Goal: Obtain resource: Obtain resource

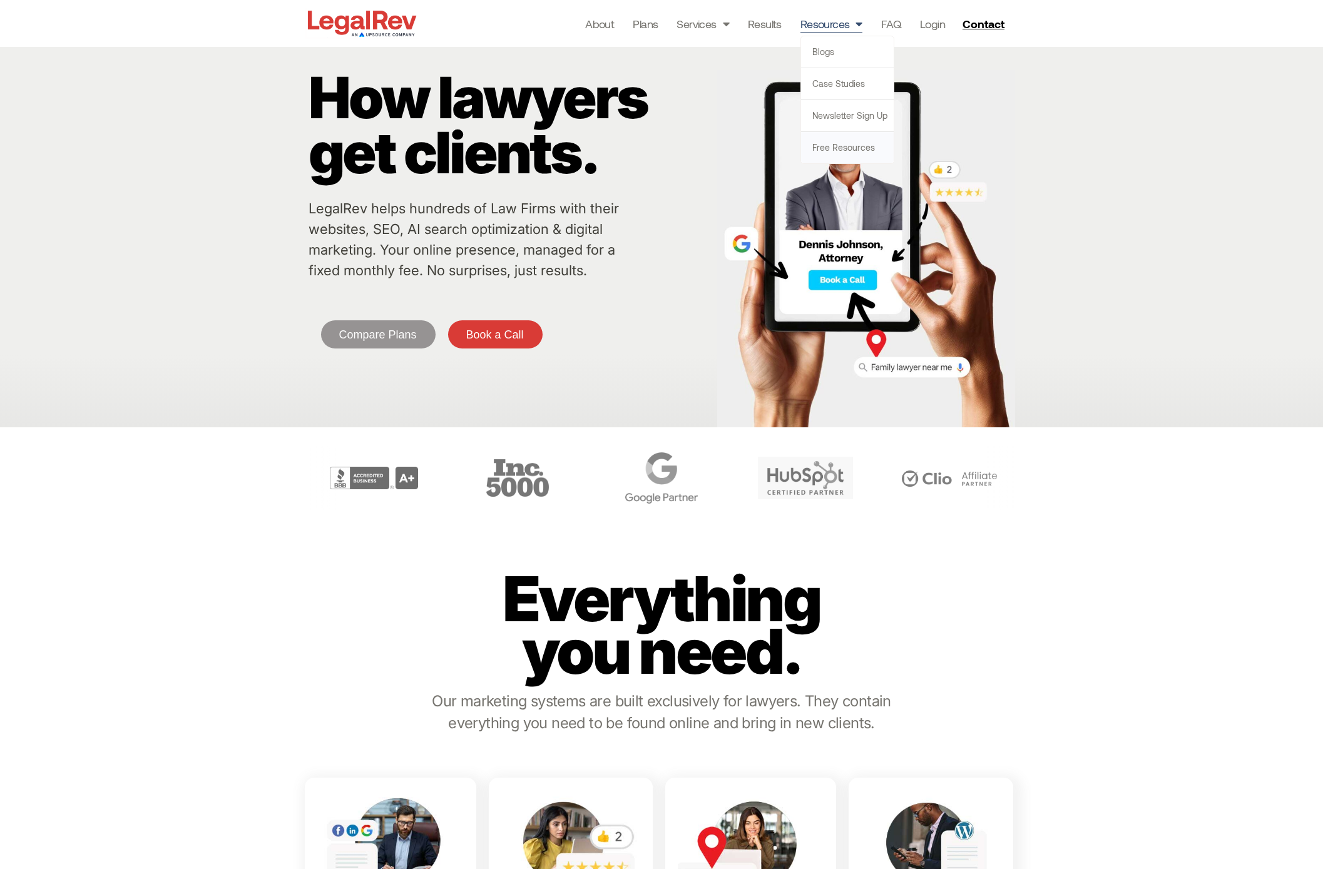
click at [834, 146] on link "Free Resources" at bounding box center [847, 147] width 93 height 31
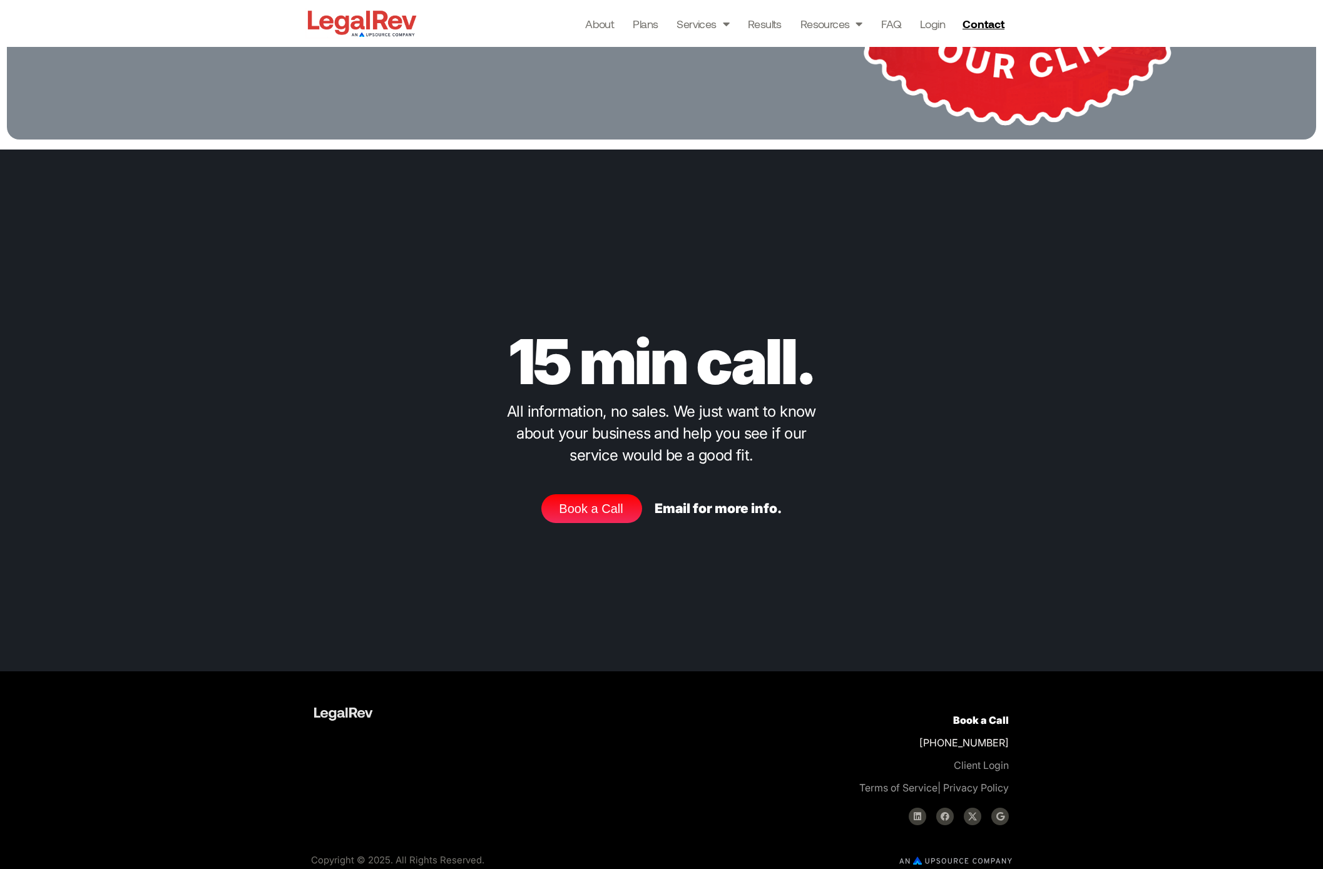
scroll to position [2246, 0]
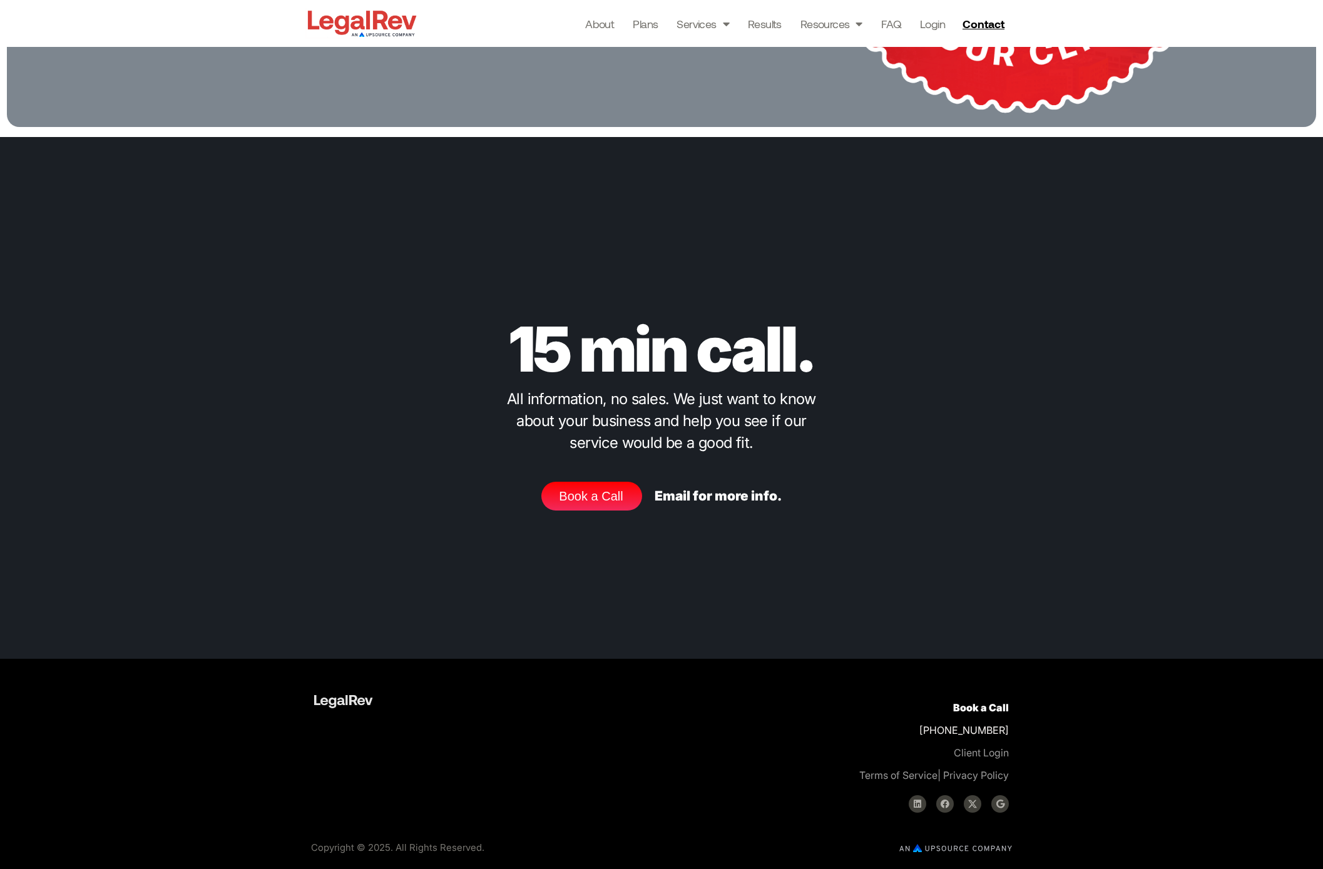
click at [225, 336] on div "15 min call. All information, no sales. We just want to know about your busines…" at bounding box center [661, 397] width 1323 height 521
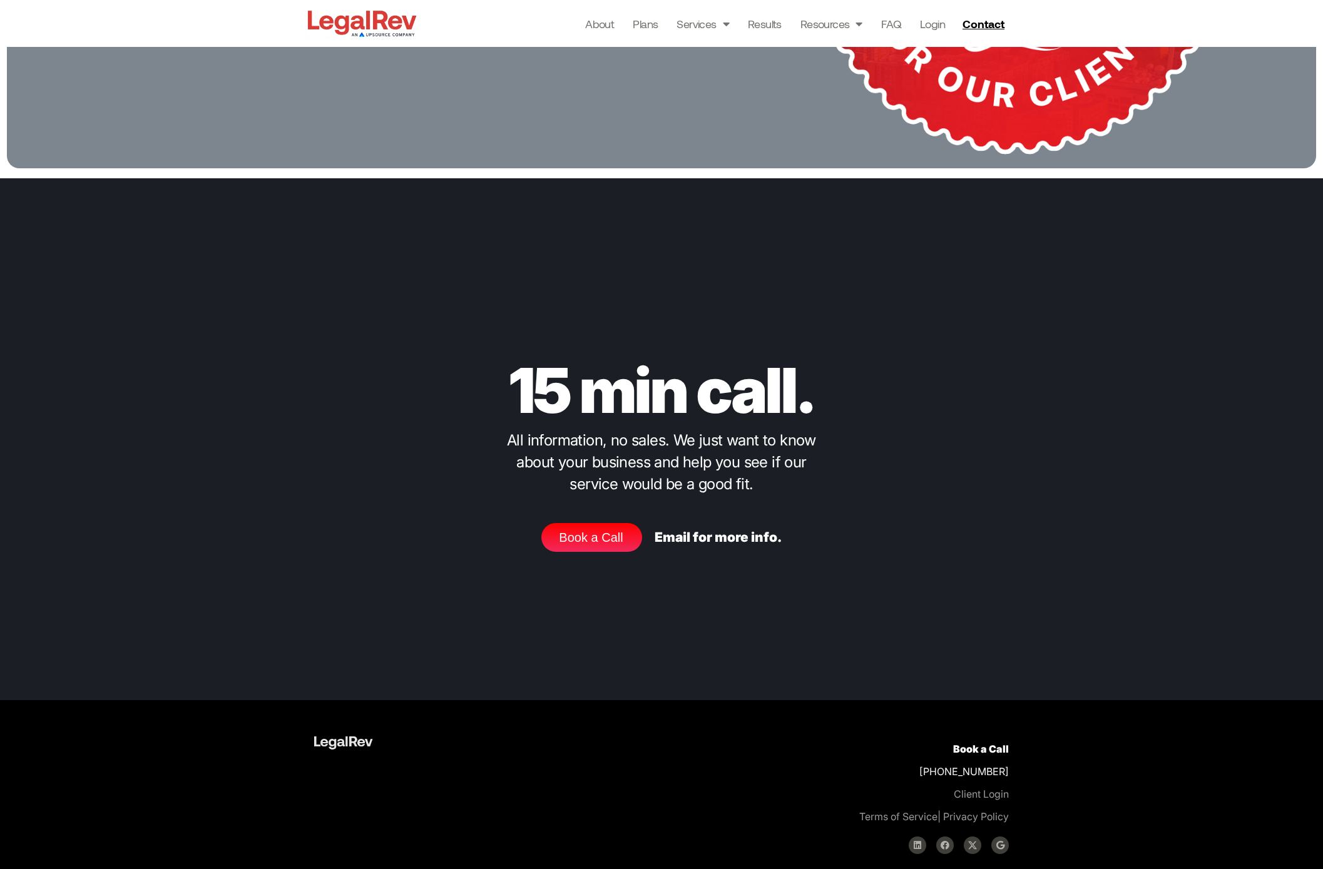
scroll to position [2201, 0]
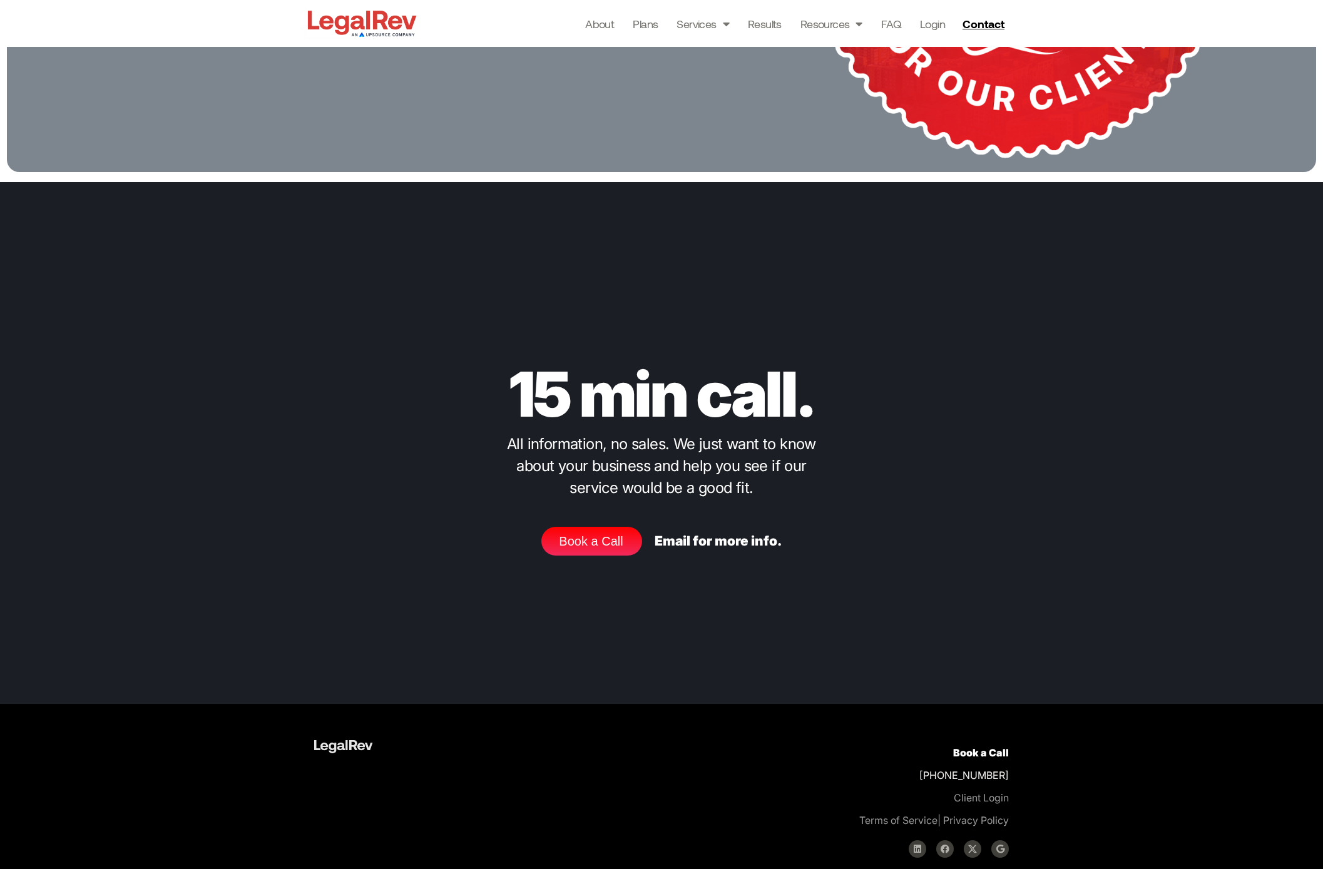
click at [732, 541] on link "Email for more info." at bounding box center [718, 541] width 127 height 16
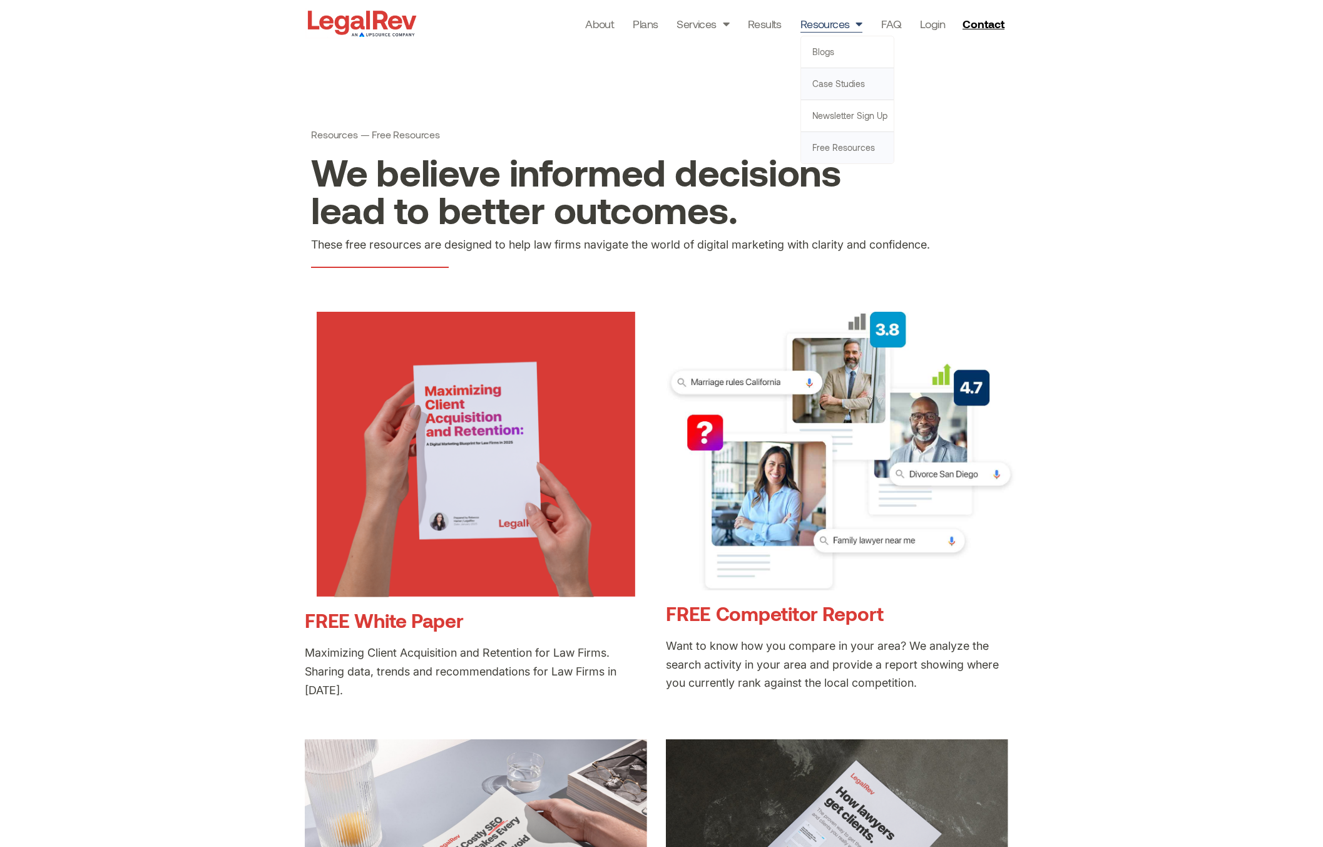
click at [846, 85] on link "Case Studies" at bounding box center [847, 83] width 93 height 31
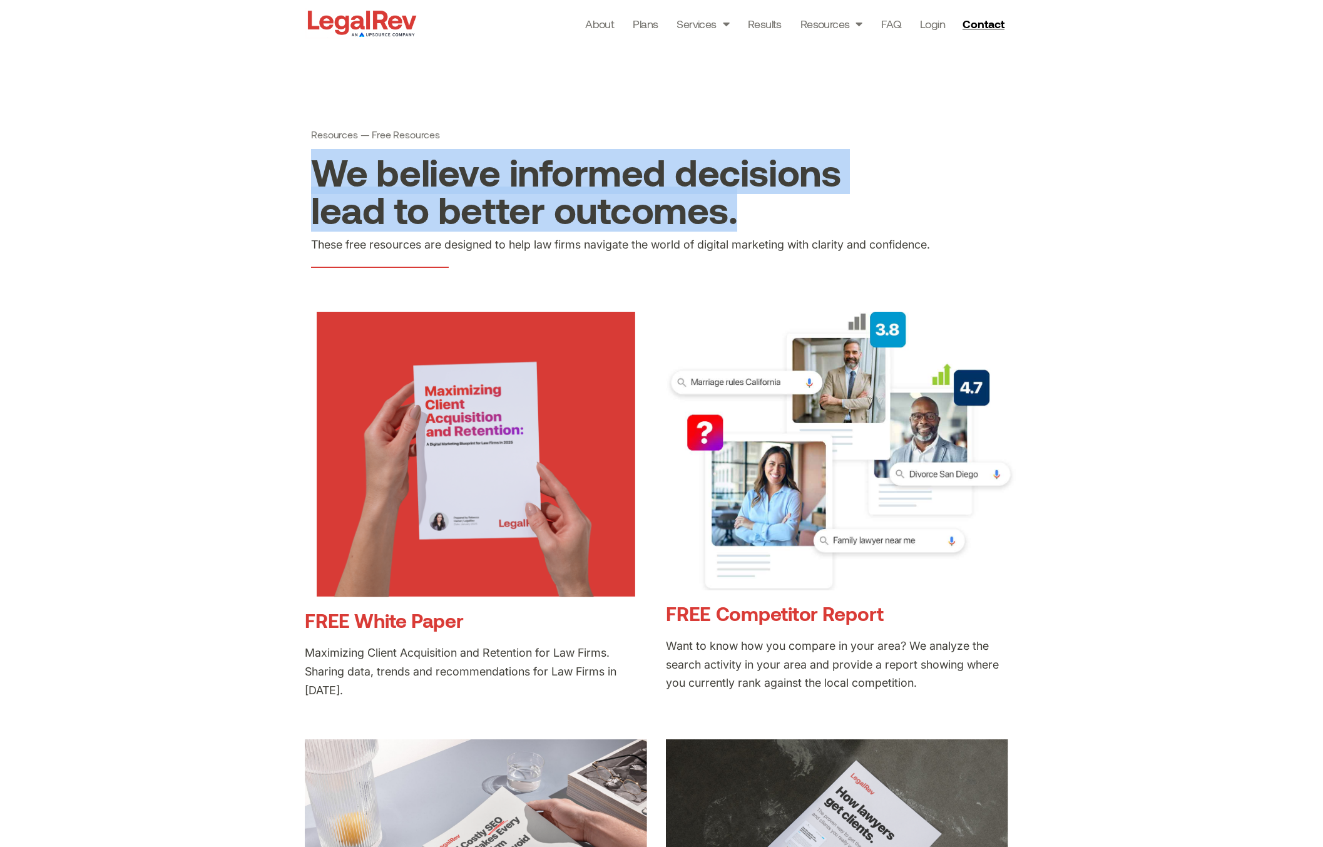
drag, startPoint x: 592, startPoint y: 205, endPoint x: 329, endPoint y: 187, distance: 264.2
click at [329, 187] on h1 "We believe informed decisions lead to better outcomes." at bounding box center [600, 190] width 578 height 75
copy h1 "We believe informed decisions lead to better outcomes."
drag, startPoint x: 773, startPoint y: 249, endPoint x: 310, endPoint y: 243, distance: 463.2
click at [310, 243] on div "Resources — Free Resources We believe informed decisions lead to better outcome…" at bounding box center [662, 198] width 714 height 152
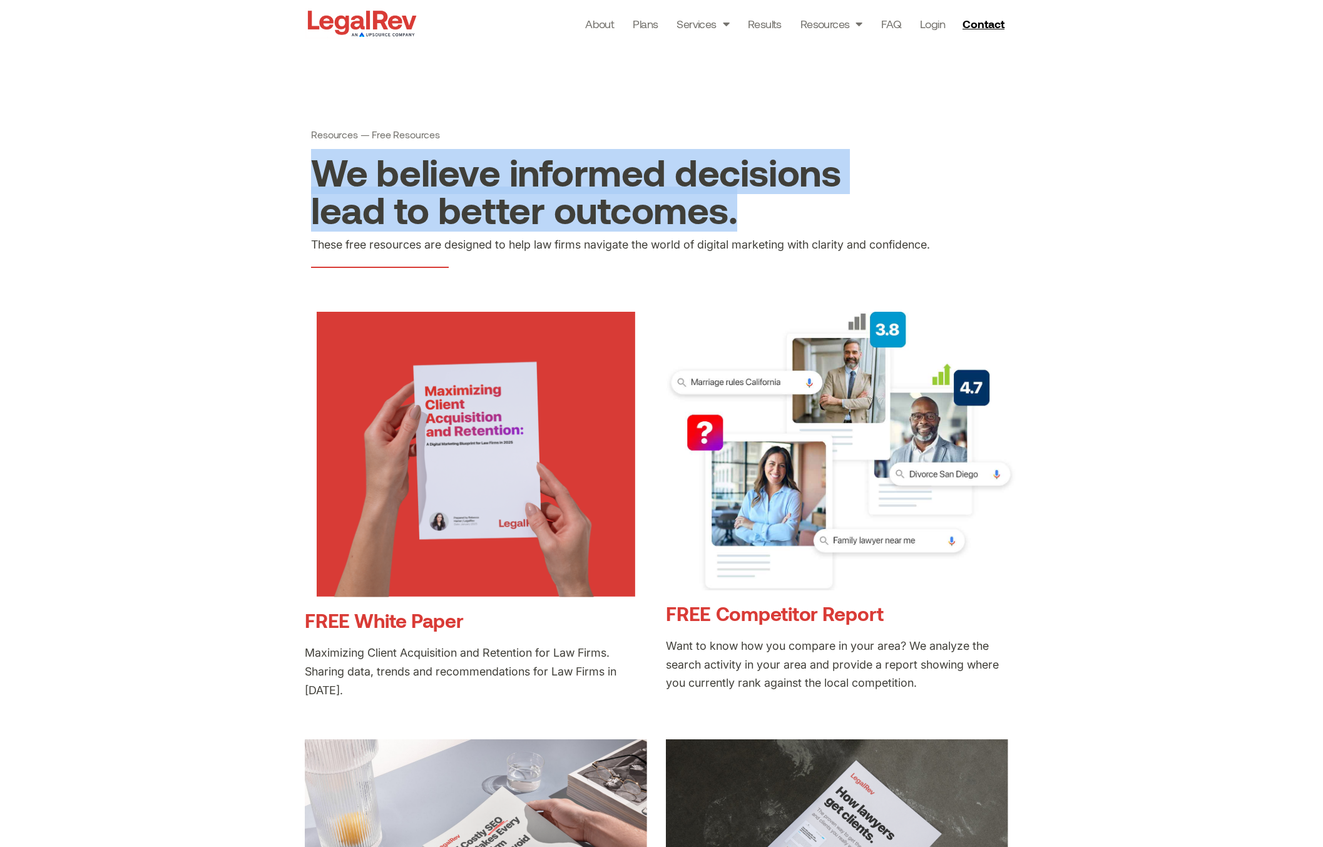
copy div "These free resources are designed to help law firms navigate the world of digit…"
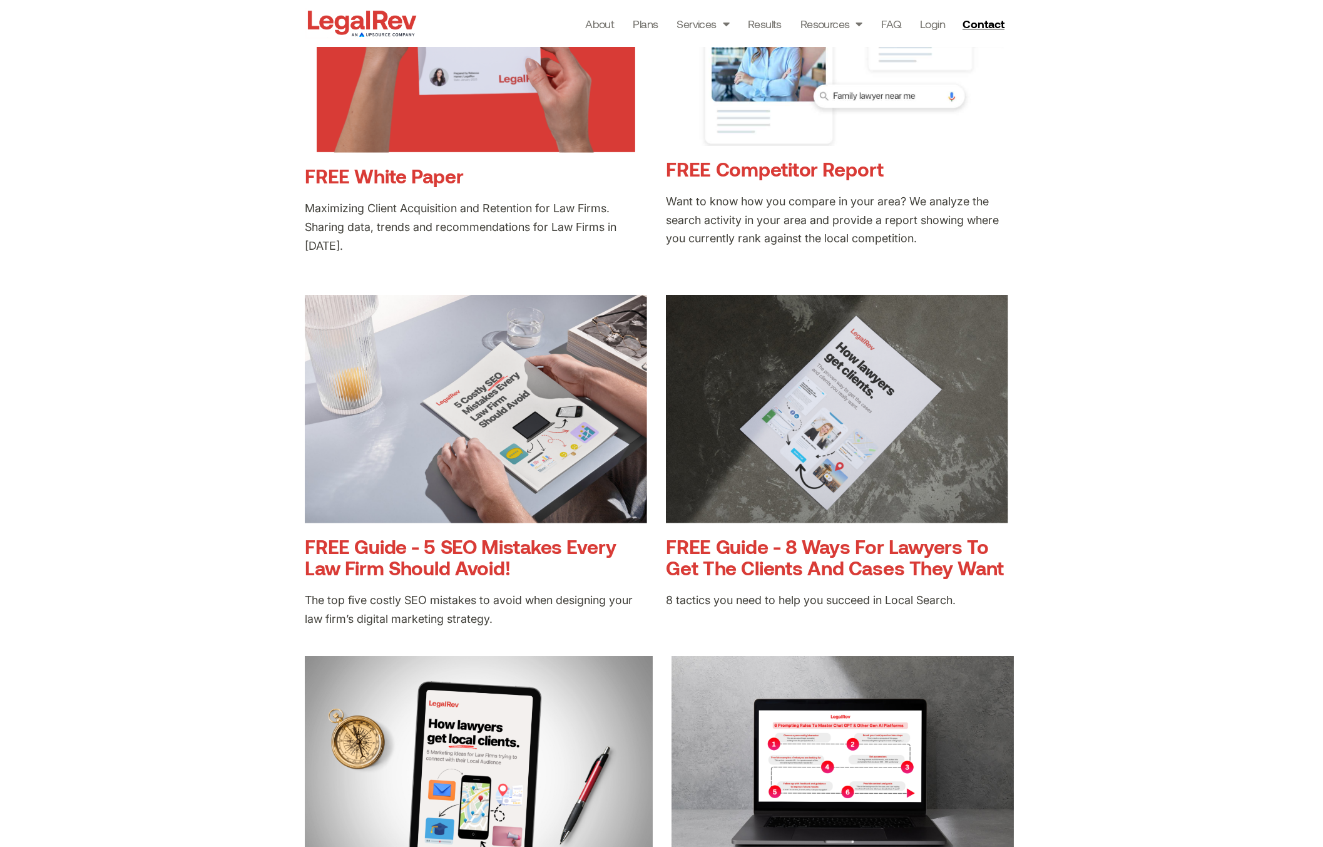
scroll to position [332, 0]
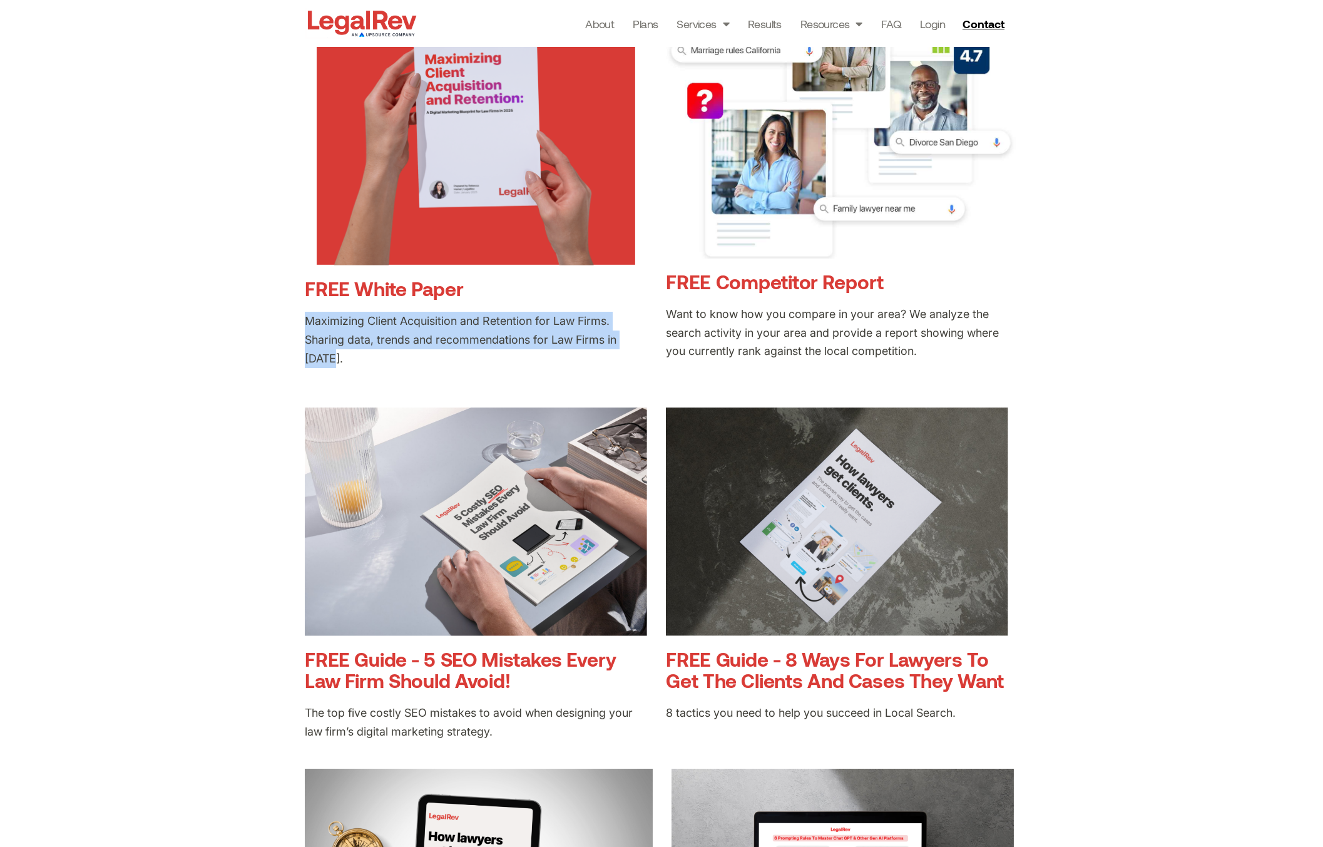
drag, startPoint x: 351, startPoint y: 359, endPoint x: 299, endPoint y: 320, distance: 64.5
click at [299, 320] on div "FREE White Paper Maximizing Client Acquisition and Retention for Law Firms. Sha…" at bounding box center [661, 790] width 1323 height 1621
copy span "Maximizing Client Acquisition and Retention for Law Firms. Sharing data, trends…"
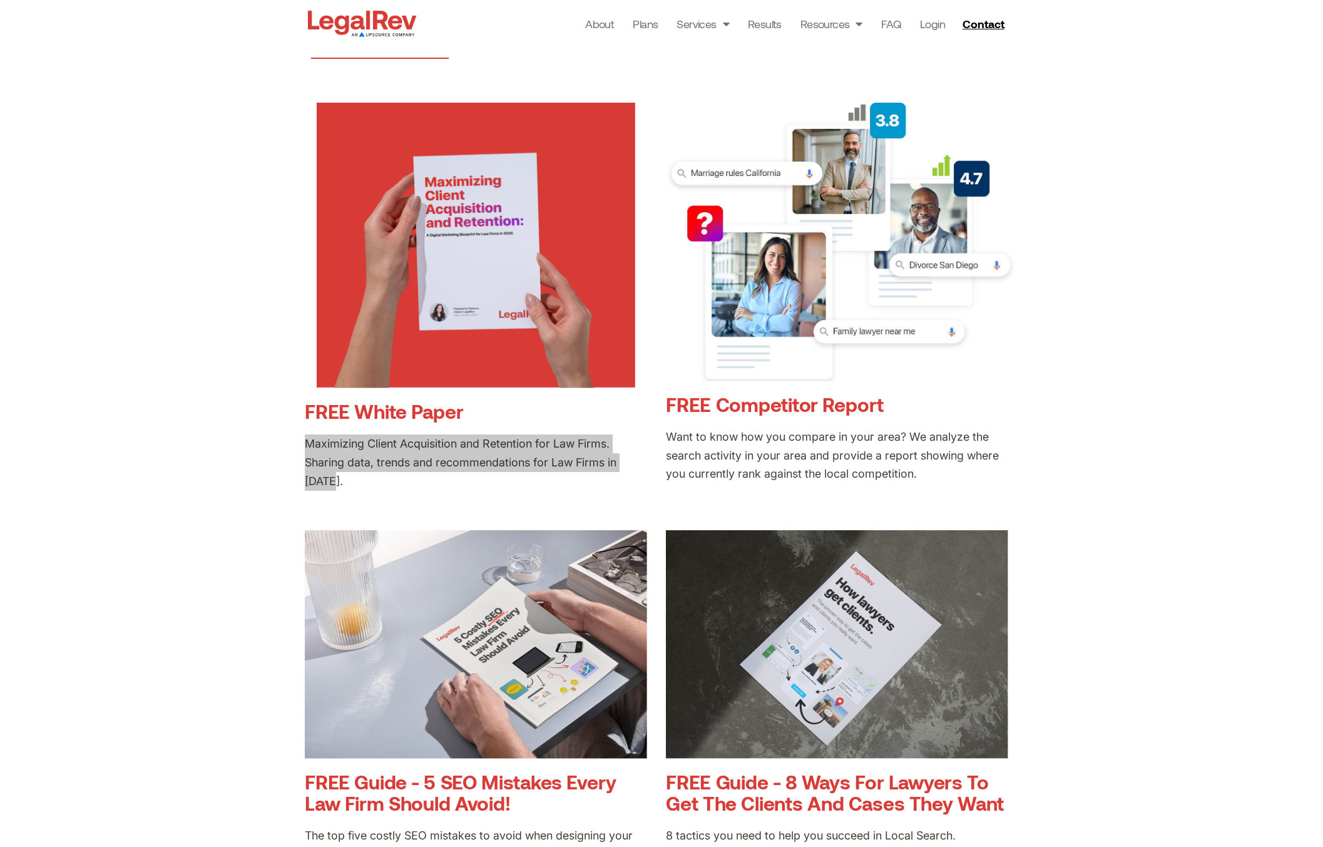
scroll to position [193, 0]
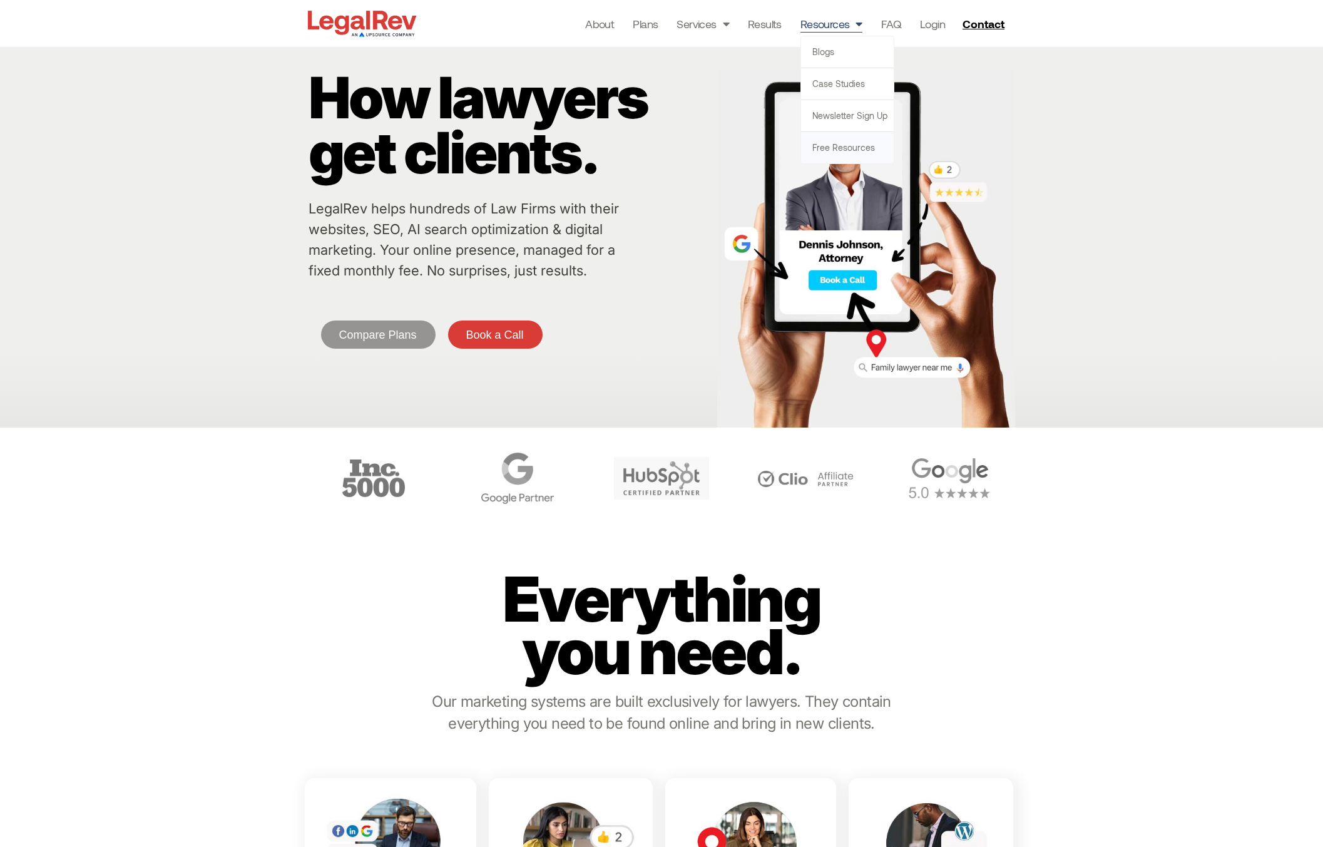
click at [851, 150] on link "Free Resources" at bounding box center [847, 147] width 93 height 31
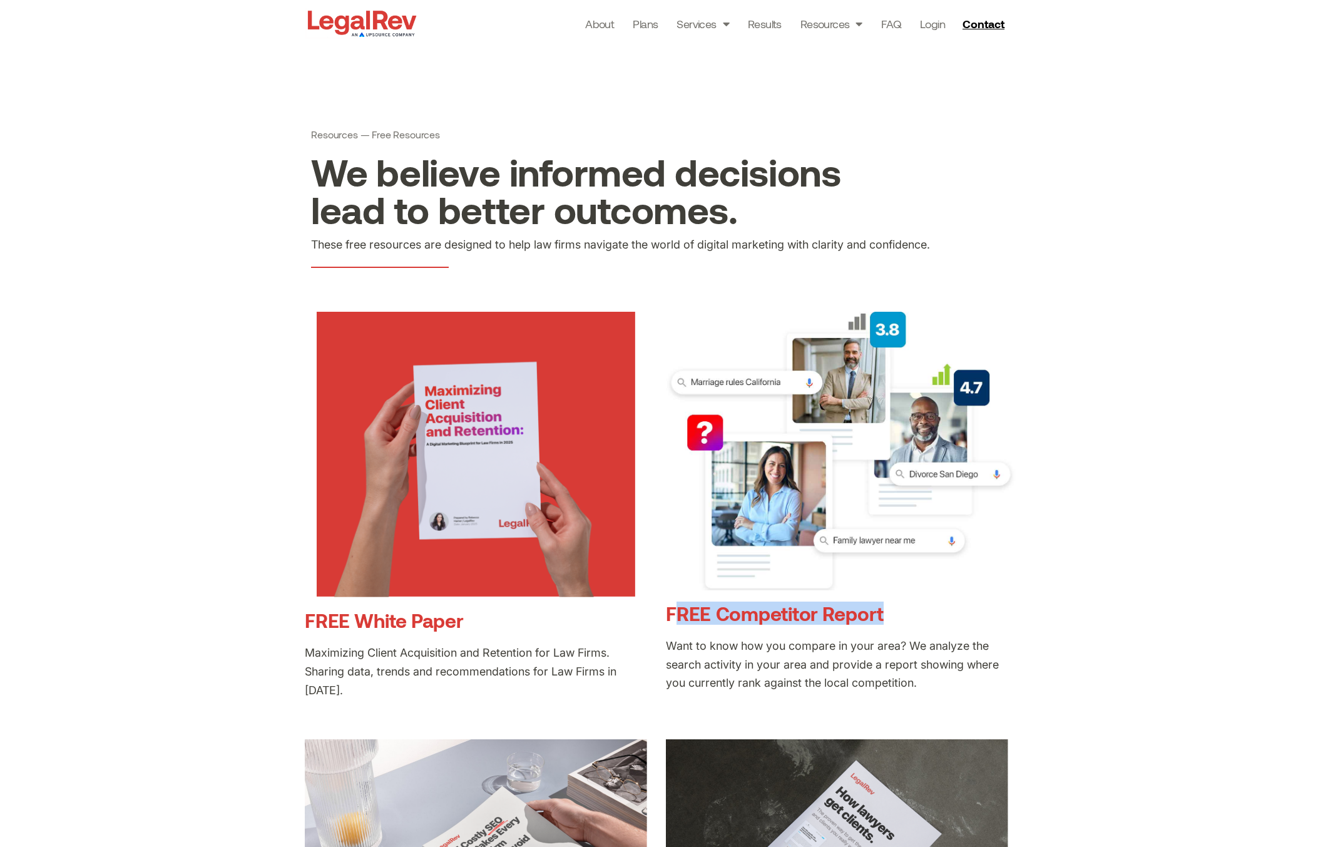
drag, startPoint x: 896, startPoint y: 616, endPoint x: 676, endPoint y: 616, distance: 219.7
click at [676, 616] on h3 "FREE Competitor Report" at bounding box center [841, 613] width 350 height 21
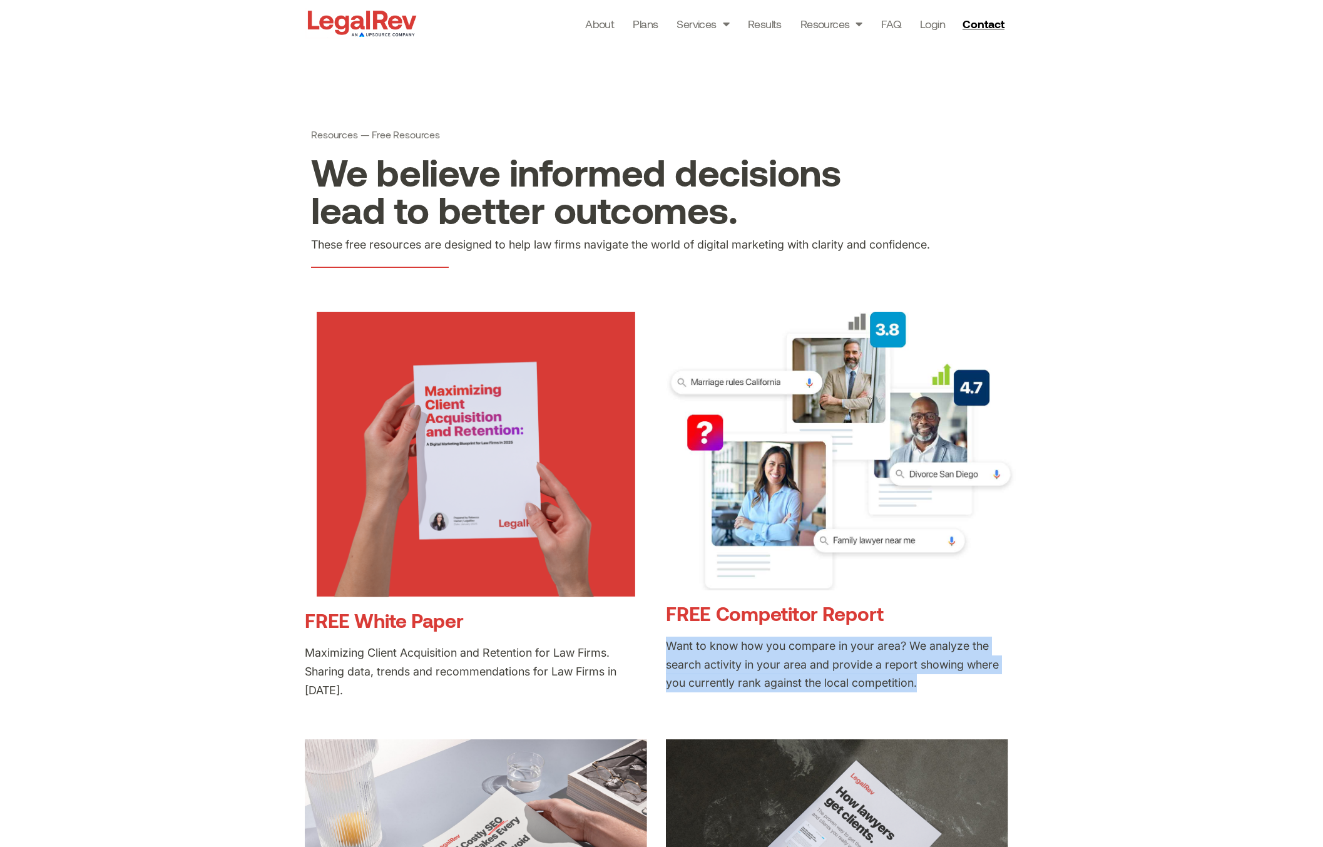
drag, startPoint x: 933, startPoint y: 685, endPoint x: 664, endPoint y: 650, distance: 271.4
copy p "Want to know how you compare in your area? We analyze the search activity in yo…"
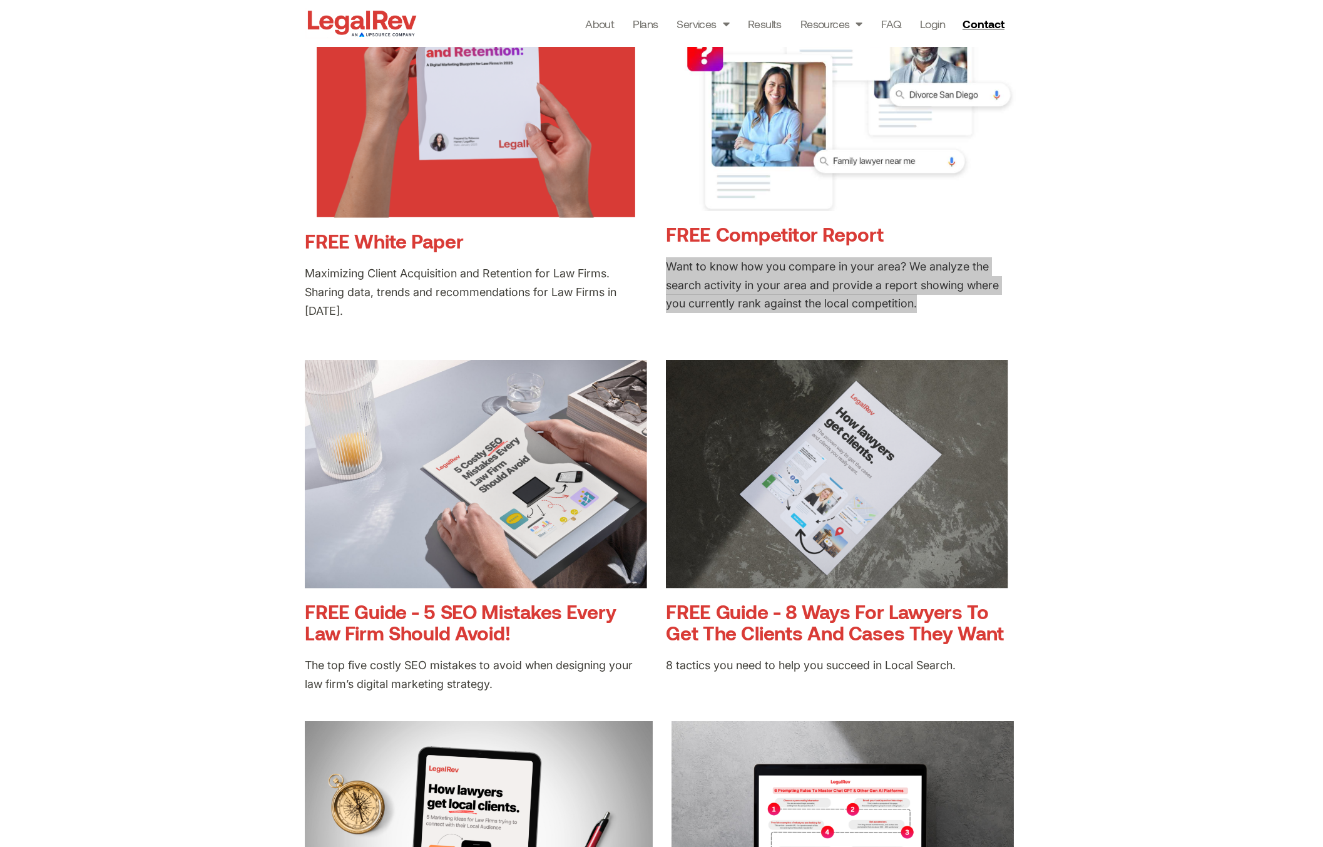
scroll to position [447, 0]
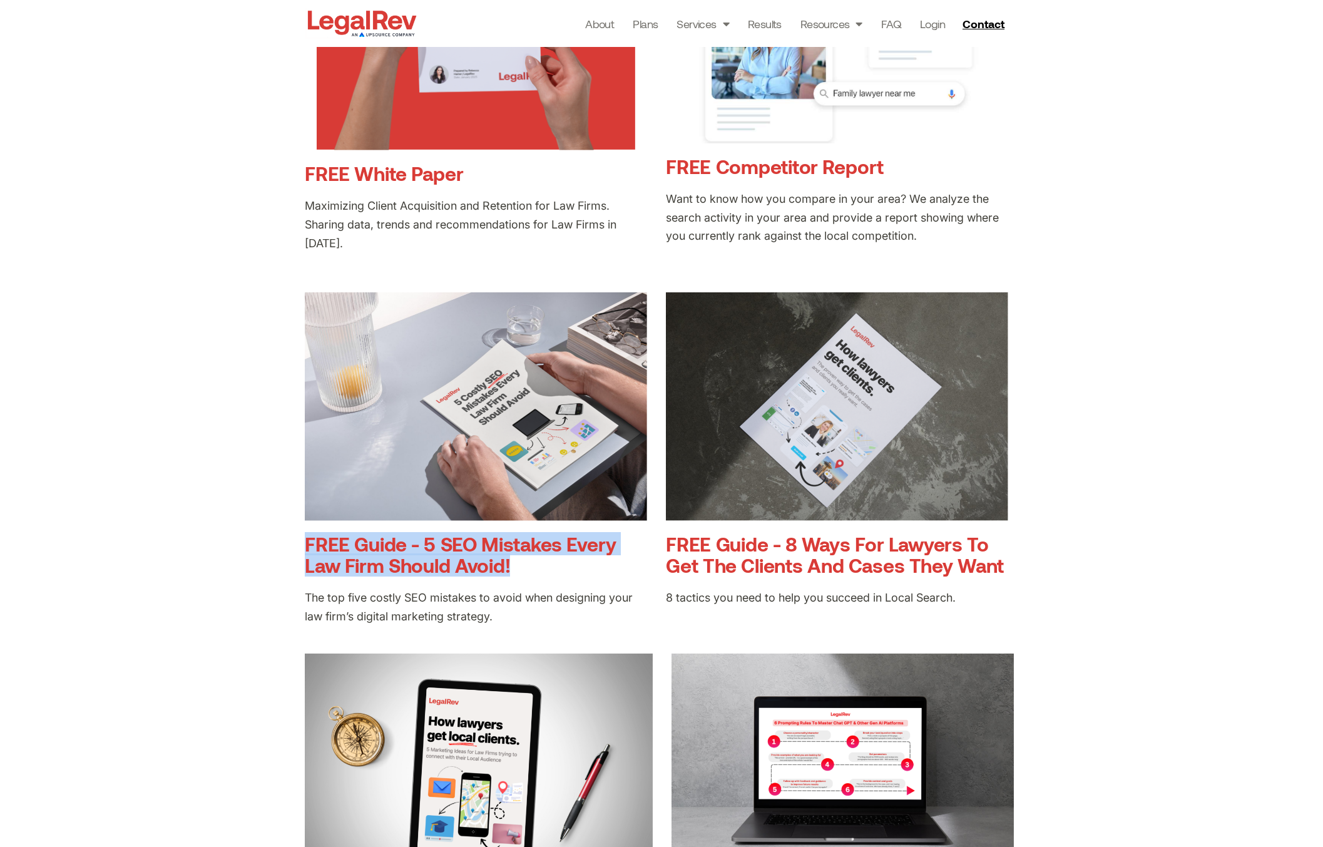
drag, startPoint x: 486, startPoint y: 568, endPoint x: 288, endPoint y: 548, distance: 199.4
click at [288, 548] on div "FREE White Paper Maximizing Client Acquisition and Retention for Law Firms. Sha…" at bounding box center [661, 675] width 1323 height 1621
copy link "FREE Guide - 5 SEO Mistakes Every Law Firm Should Avoid!"
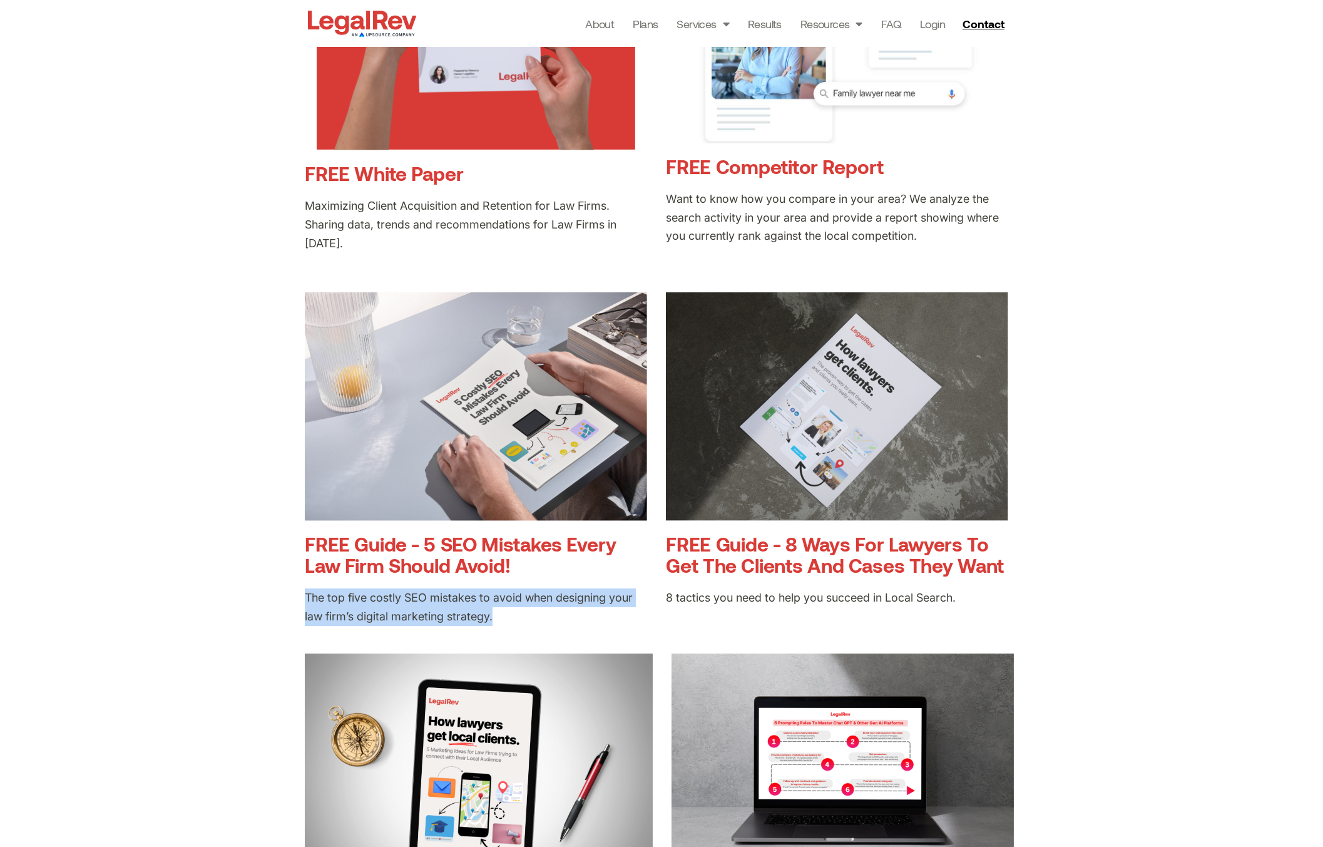
drag, startPoint x: 414, startPoint y: 614, endPoint x: 292, endPoint y: 598, distance: 123.1
click at [292, 598] on div "FREE White Paper Maximizing Client Acquisition and Retention for Law Firms. Sha…" at bounding box center [661, 675] width 1323 height 1621
copy p "The top five costly SEO mistakes to avoid when designing your law firm’s digita…"
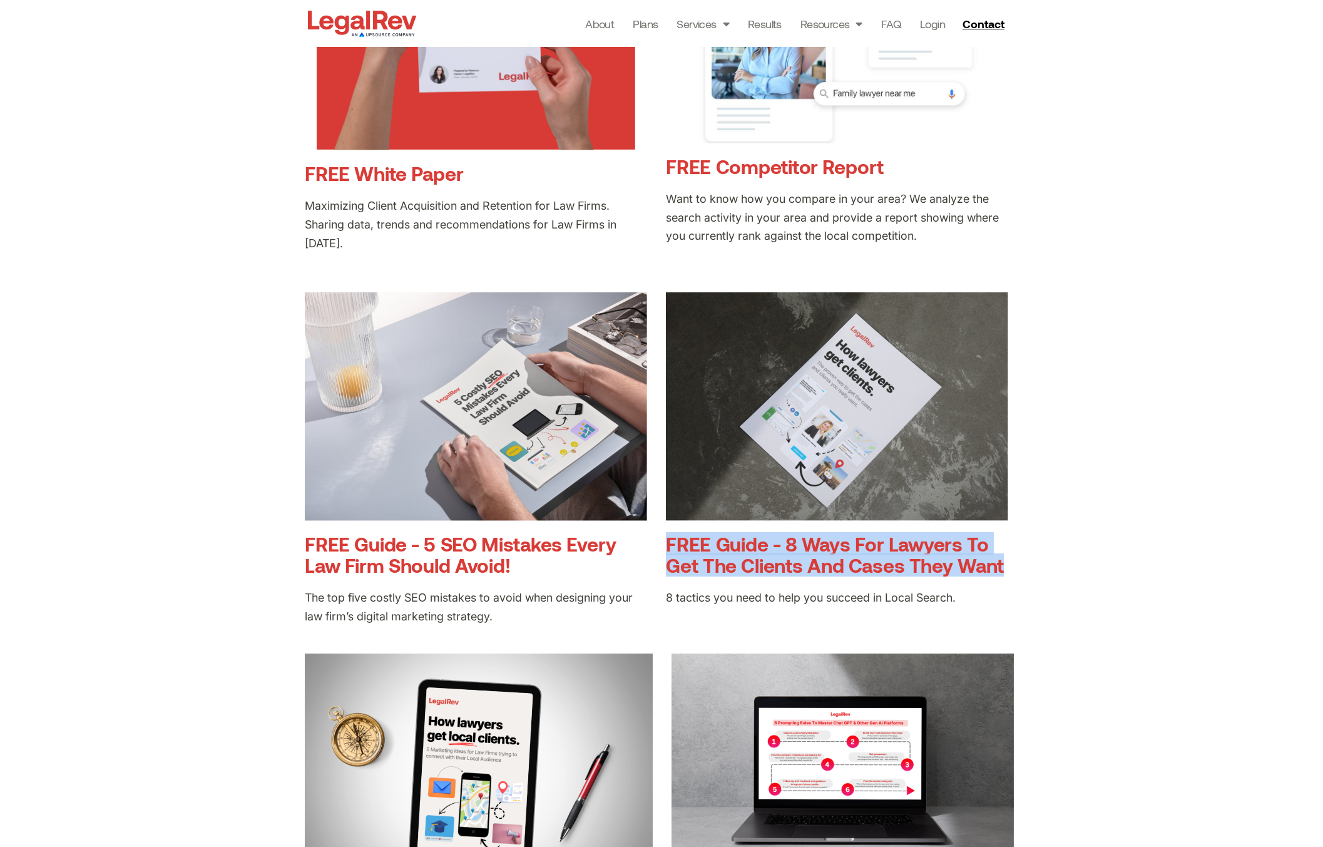
drag, startPoint x: 764, startPoint y: 560, endPoint x: 669, endPoint y: 547, distance: 96.0
click at [669, 547] on div "FREE White Paper Maximizing Client Acquisition and Retention for Law Firms. Sha…" at bounding box center [661, 675] width 1323 height 1621
copy h3 "FREE Guide - 8 Ways For Lawyers To Get The Clients And Cases They Want"
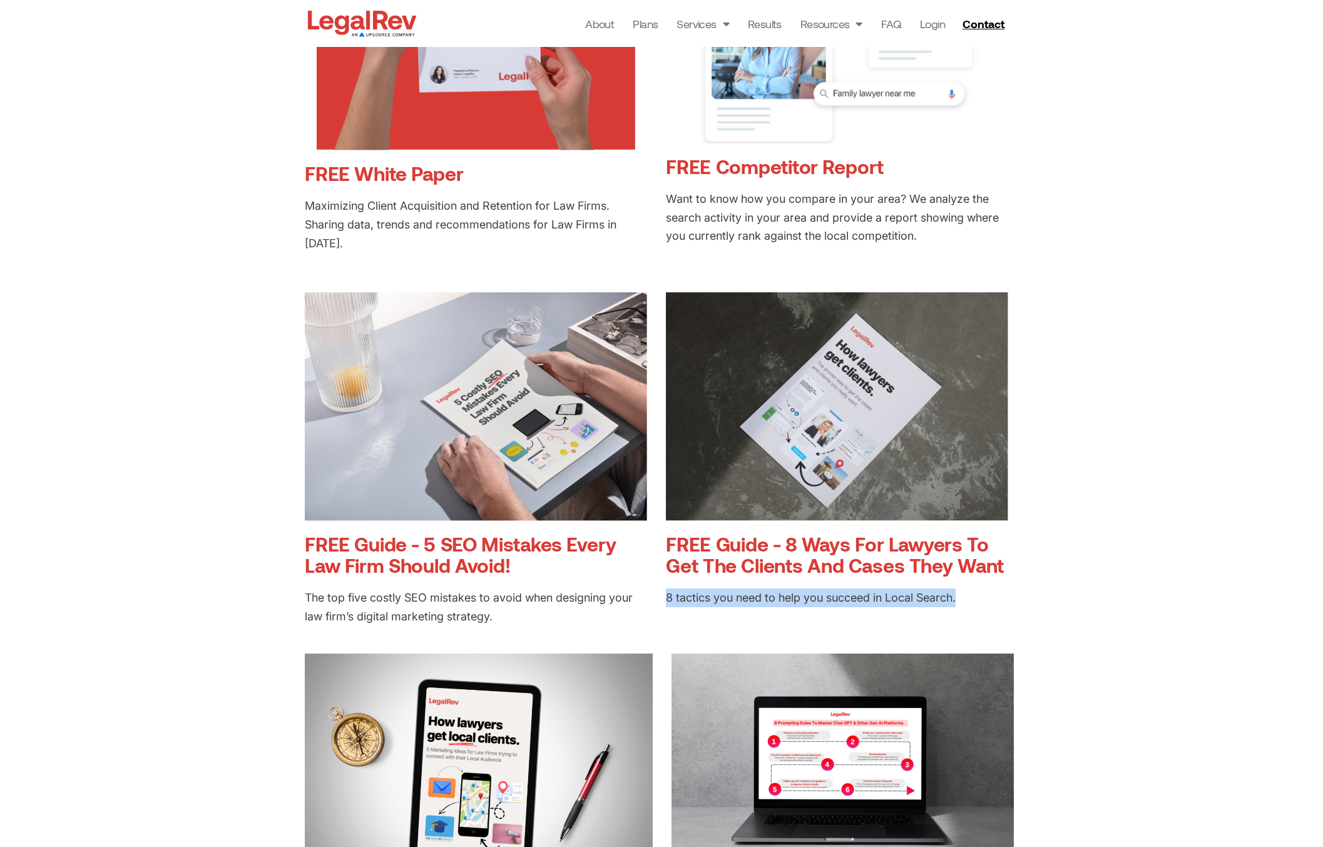
drag, startPoint x: 668, startPoint y: 599, endPoint x: 956, endPoint y: 605, distance: 288.6
click at [956, 605] on p "8 tactics you need to help you succeed in Local Search." at bounding box center [837, 597] width 342 height 19
copy p "8 tactics you need to help you succeed in Local Search."
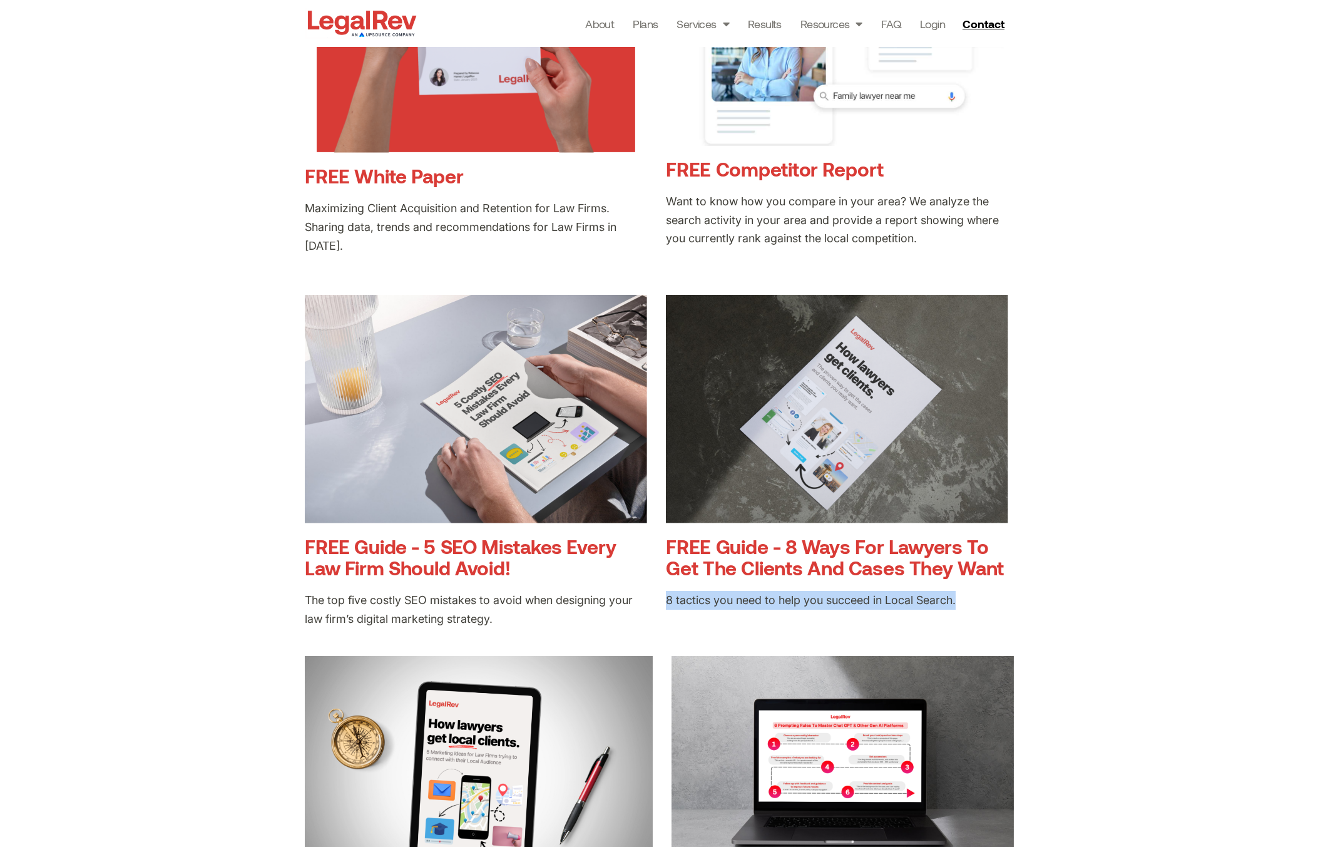
click at [1110, 526] on div "FREE White Paper Maximizing Client Acquisition and Retention for Law Firms. Sha…" at bounding box center [661, 677] width 1323 height 1621
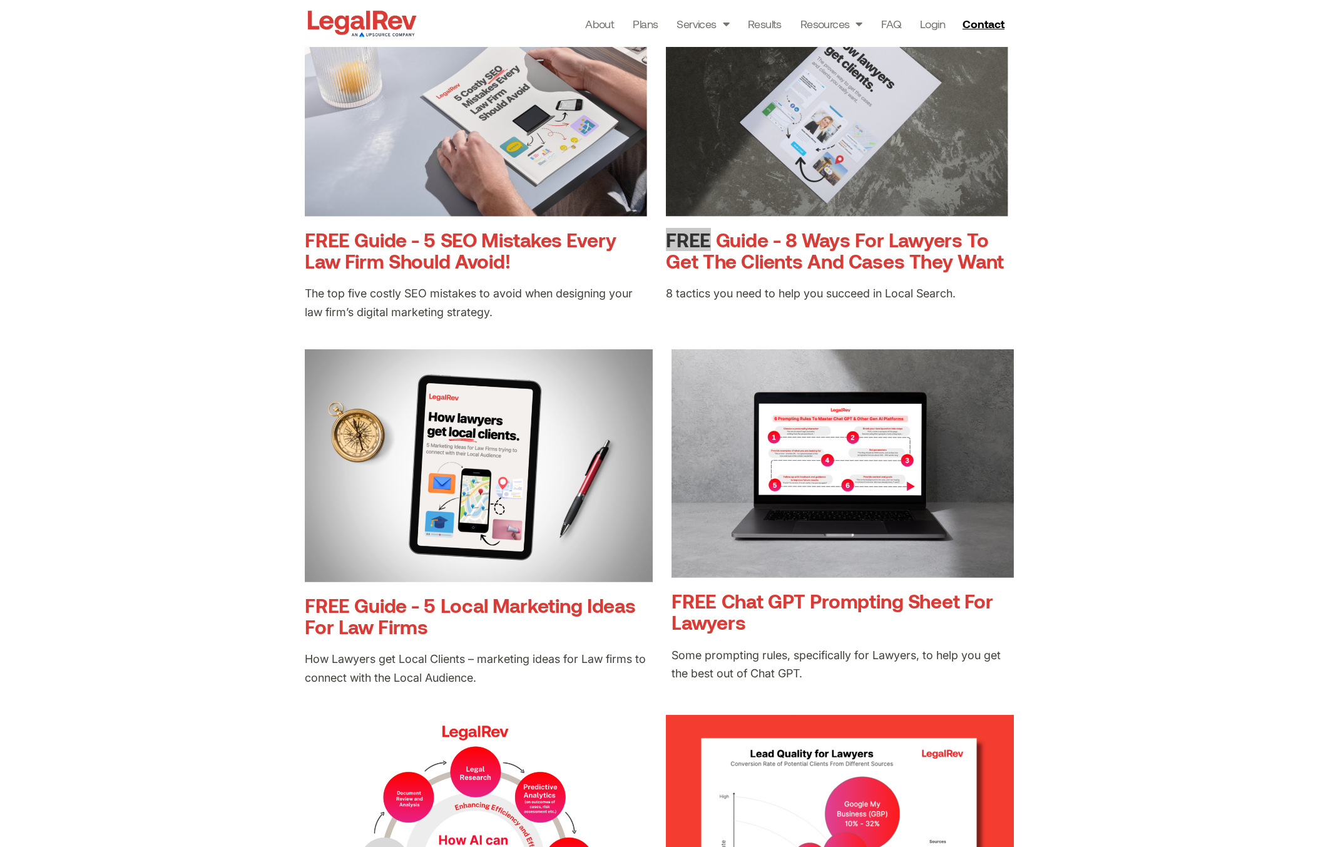
scroll to position [798, 0]
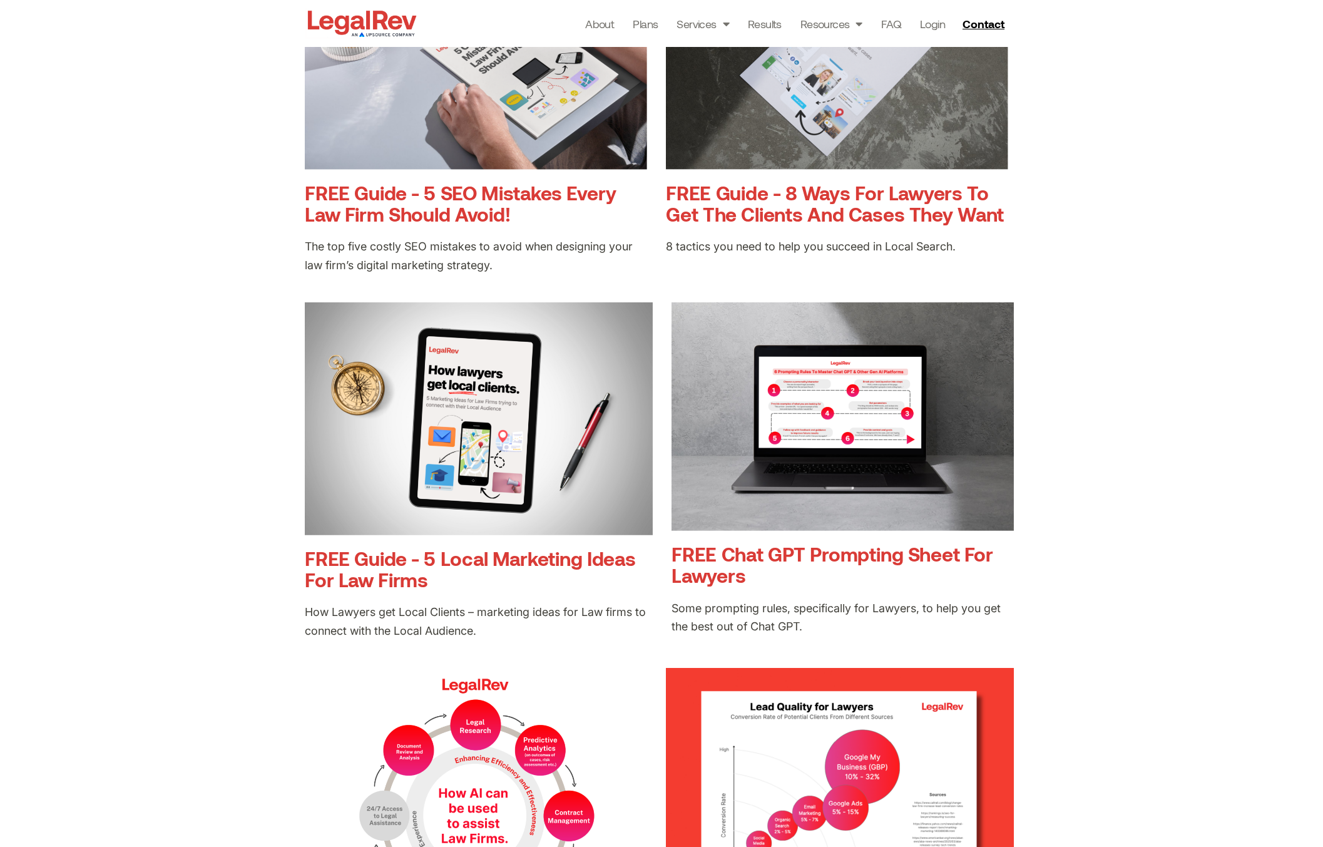
click at [455, 594] on div "FREE Guide - 5 Local Marketing Ideas For Law Firms" at bounding box center [479, 582] width 348 height 68
drag, startPoint x: 464, startPoint y: 585, endPoint x: 299, endPoint y: 565, distance: 167.2
click at [299, 565] on div "FREE White Paper Maximizing Client Acquisition and Retention for Law Firms. Sha…" at bounding box center [661, 324] width 1323 height 1621
copy link "FREE Guide - 5 Local Marketing Ideas For Law Firms"
drag, startPoint x: 476, startPoint y: 630, endPoint x: 287, endPoint y: 619, distance: 188.7
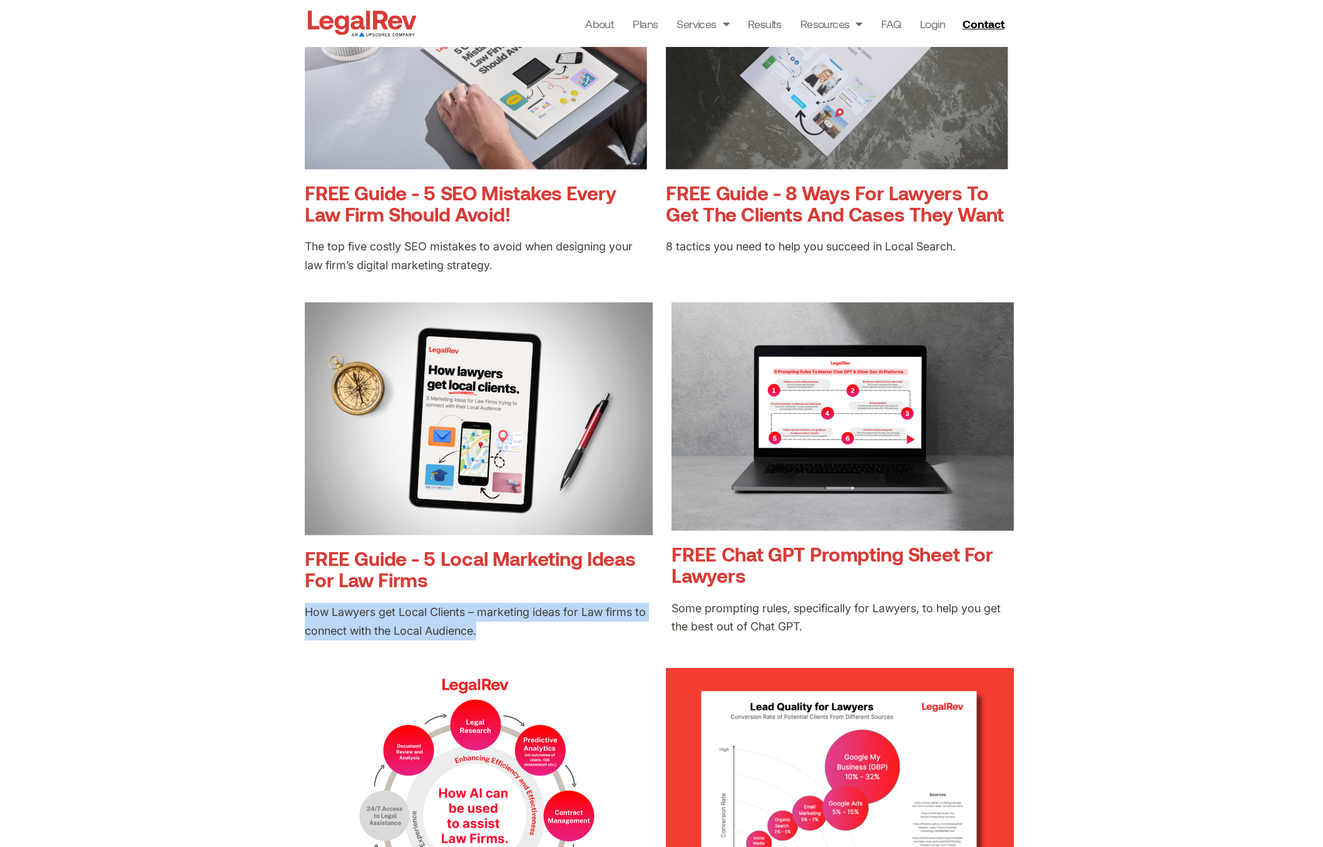
click at [287, 619] on div "FREE White Paper Maximizing Client Acquisition and Retention for Law Firms. Sha…" at bounding box center [661, 324] width 1323 height 1621
copy span "How Lawyers get Local Clients – marketing ideas for Law firms to connect with t…"
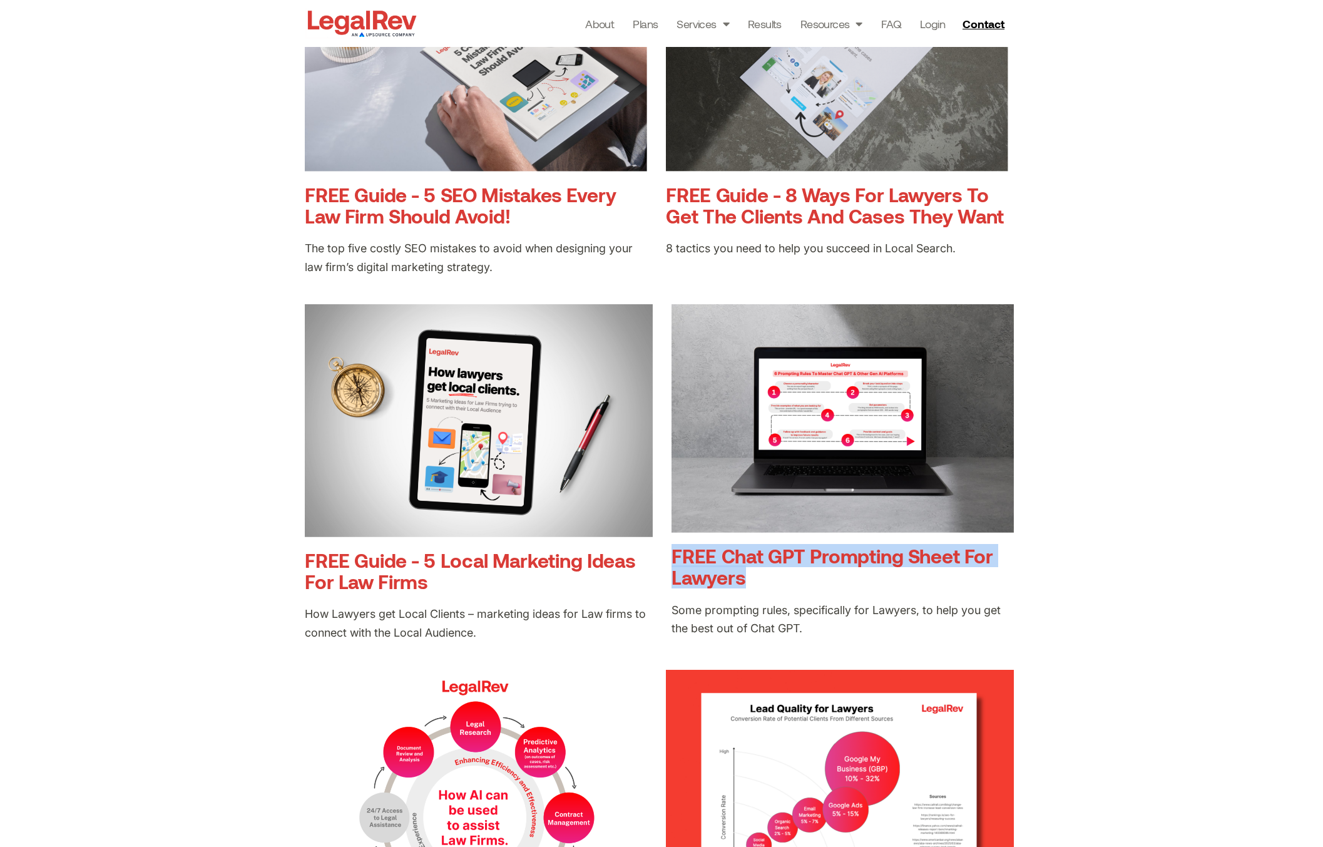
drag, startPoint x: 766, startPoint y: 582, endPoint x: 669, endPoint y: 561, distance: 98.7
click at [669, 561] on div "FREE White Paper Maximizing Client Acquisition and Retention for Law Firms. Sha…" at bounding box center [662, 295] width 714 height 1559
copy link "FREE Chat GPT Prompting Sheet For Lawyers"
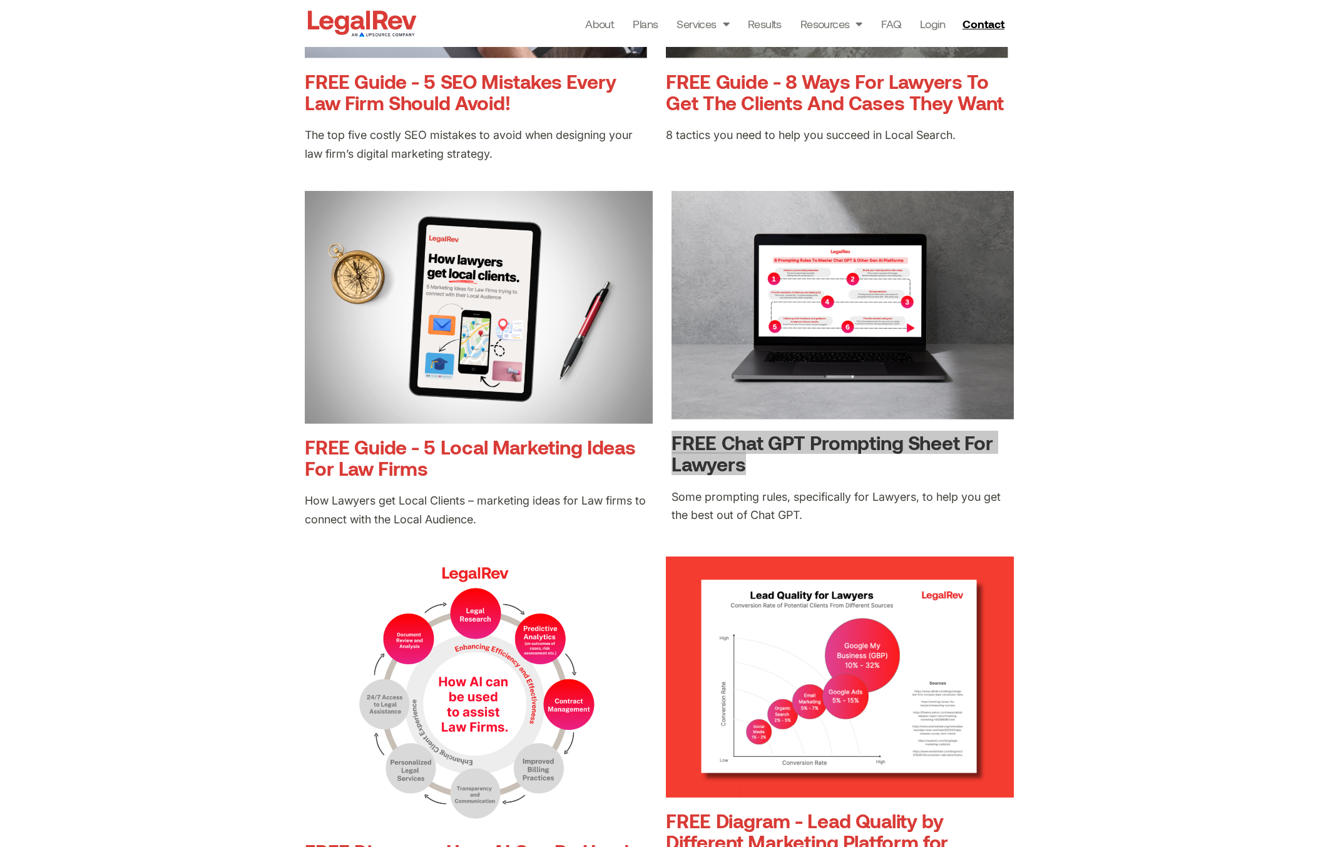
scroll to position [925, 0]
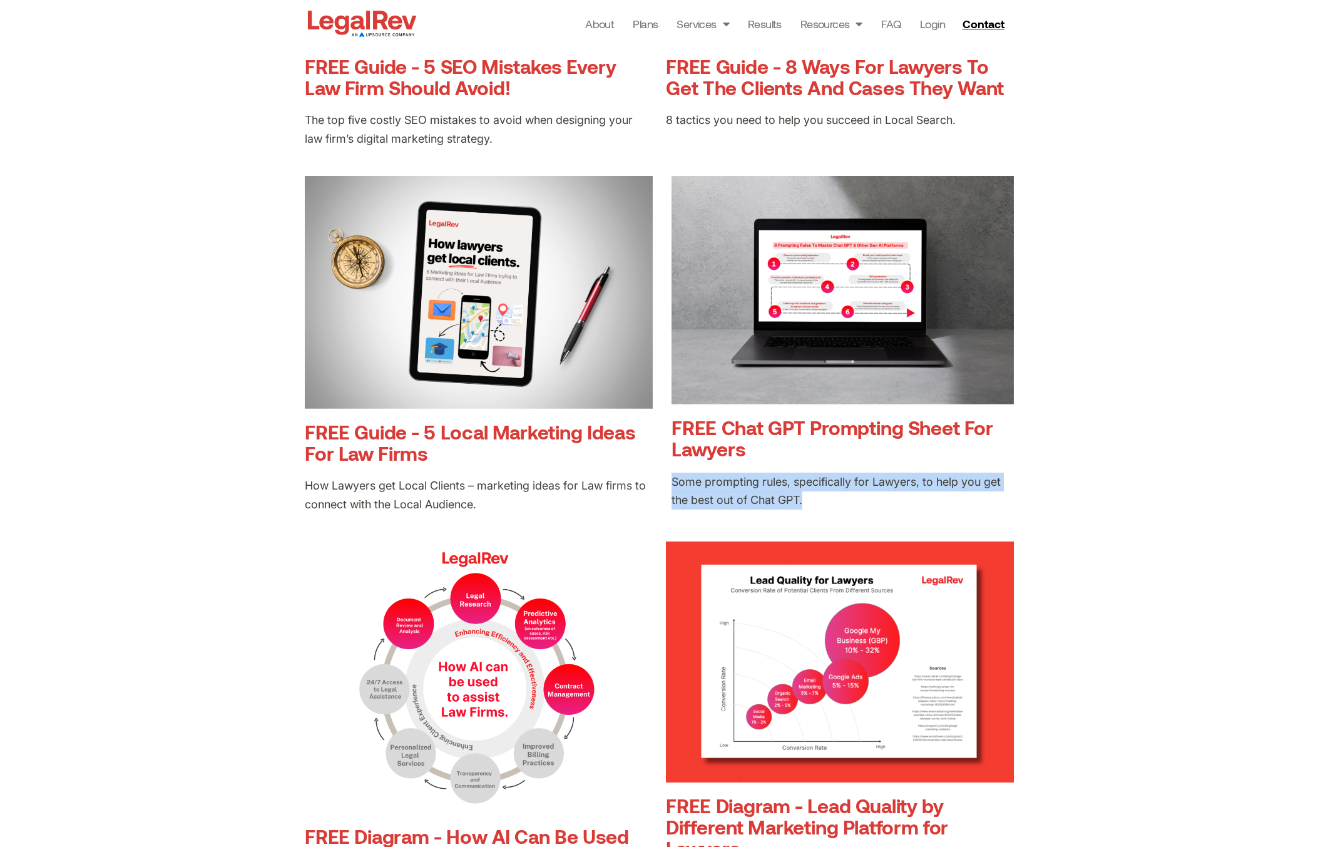
drag, startPoint x: 828, startPoint y: 500, endPoint x: 673, endPoint y: 484, distance: 155.4
click at [673, 484] on p "Some prompting rules, specifically for Lawyers, to help you get the best out of…" at bounding box center [843, 492] width 342 height 38
copy span "Some prompting rules, specifically for Lawyers, to help you get the best out of…"
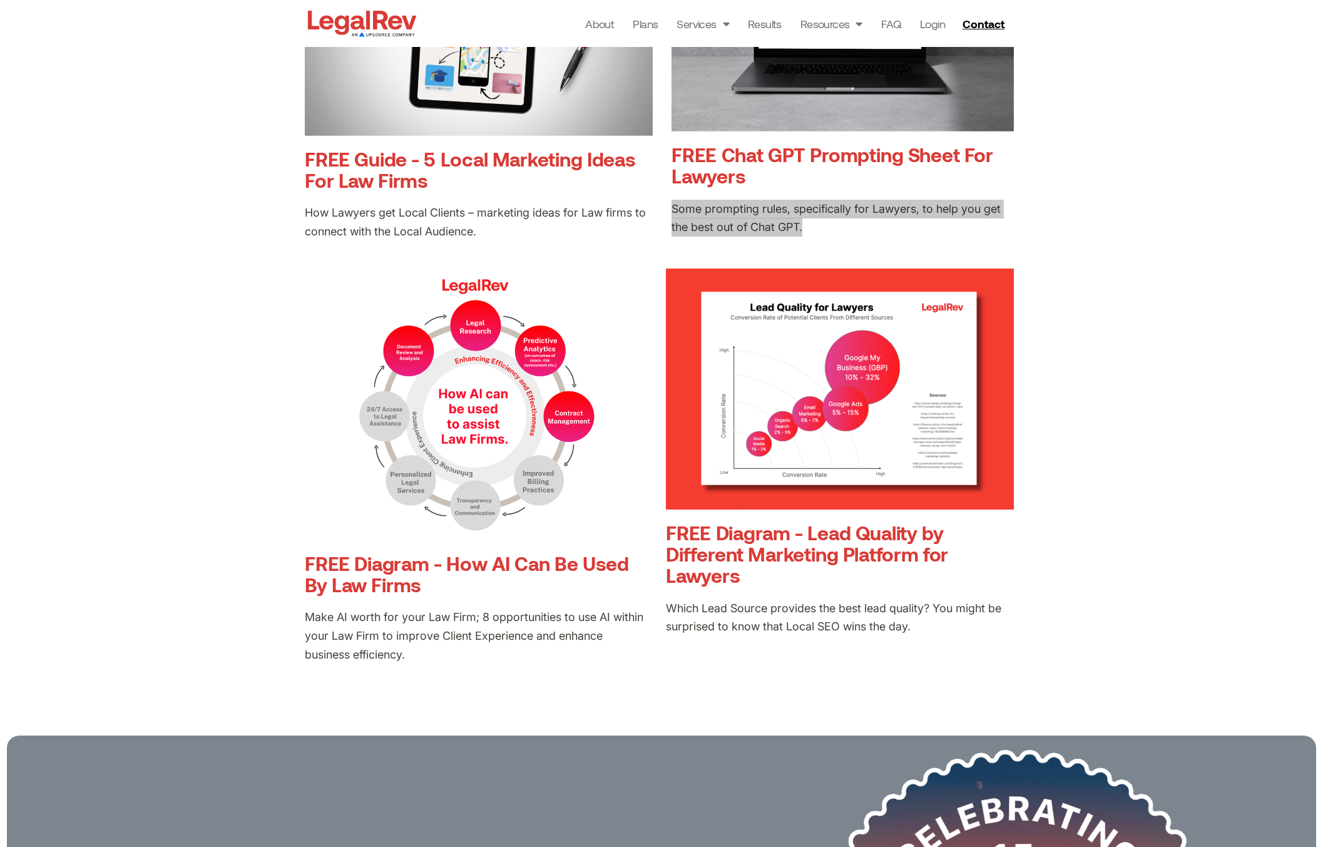
scroll to position [1204, 0]
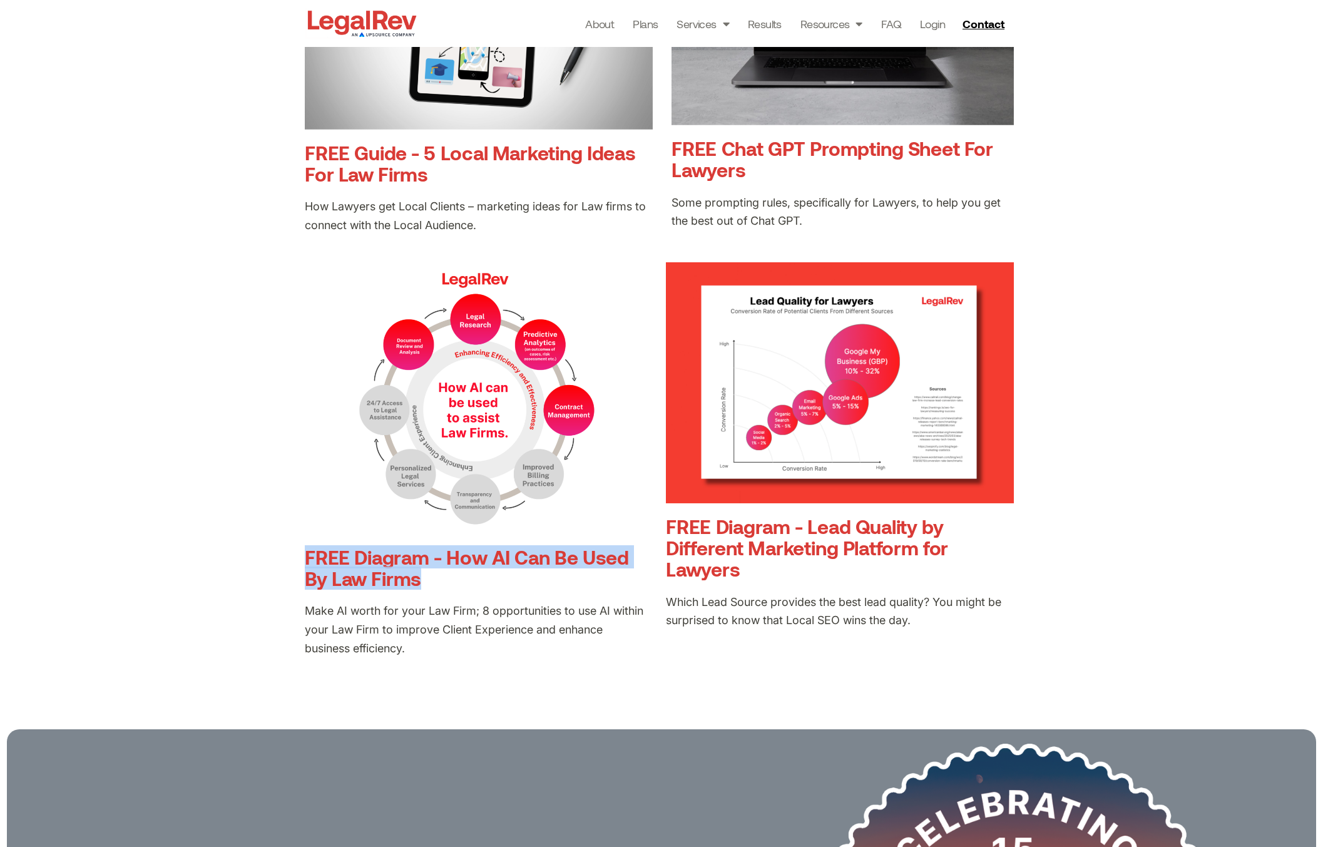
drag, startPoint x: 447, startPoint y: 588, endPoint x: 305, endPoint y: 555, distance: 145.8
click at [305, 555] on h3 "FREE Diagram - How AI Can Be Used By Law Firms" at bounding box center [476, 567] width 342 height 43
copy link "FREE Diagram - How AI Can Be Used By Law Firms"
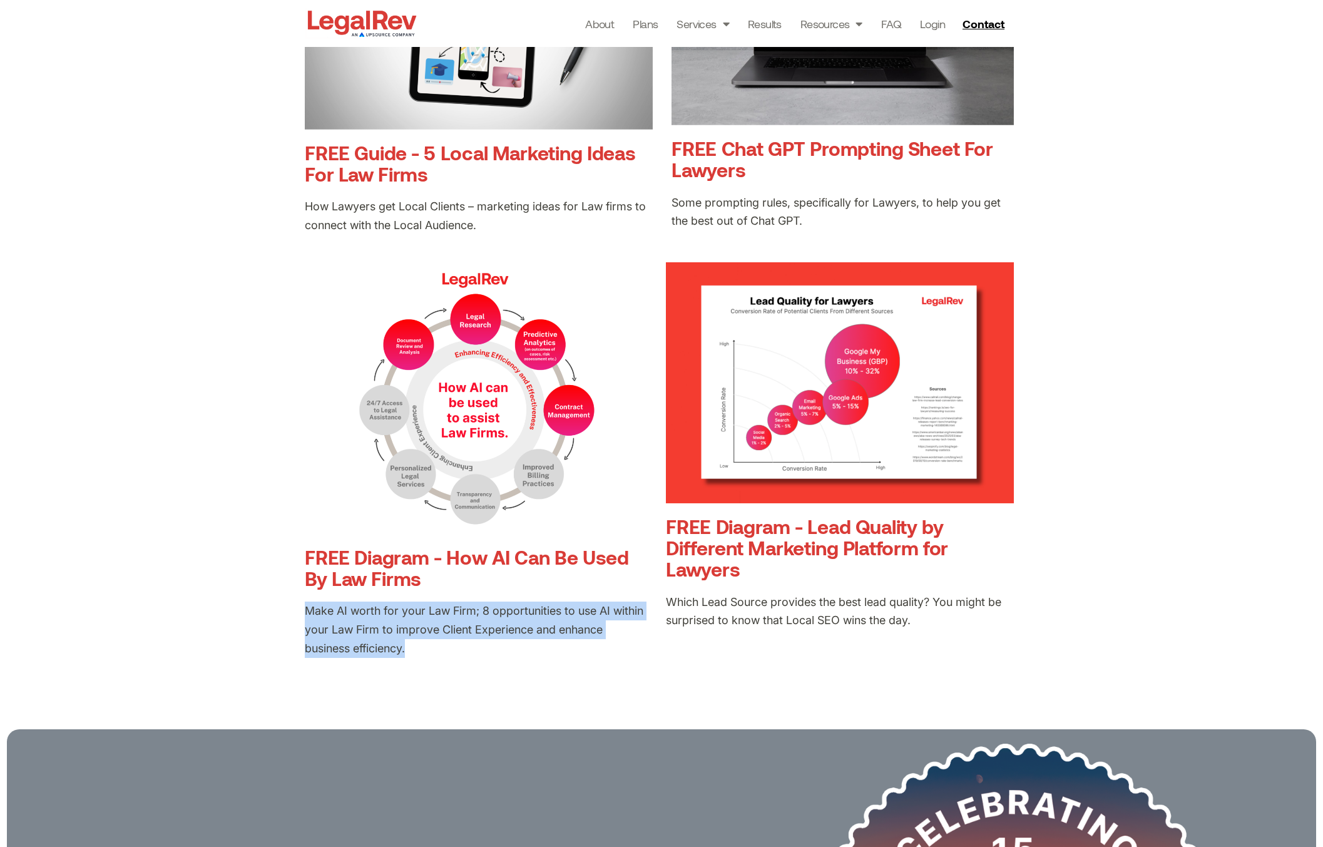
drag, startPoint x: 339, startPoint y: 634, endPoint x: 270, endPoint y: 607, distance: 73.9
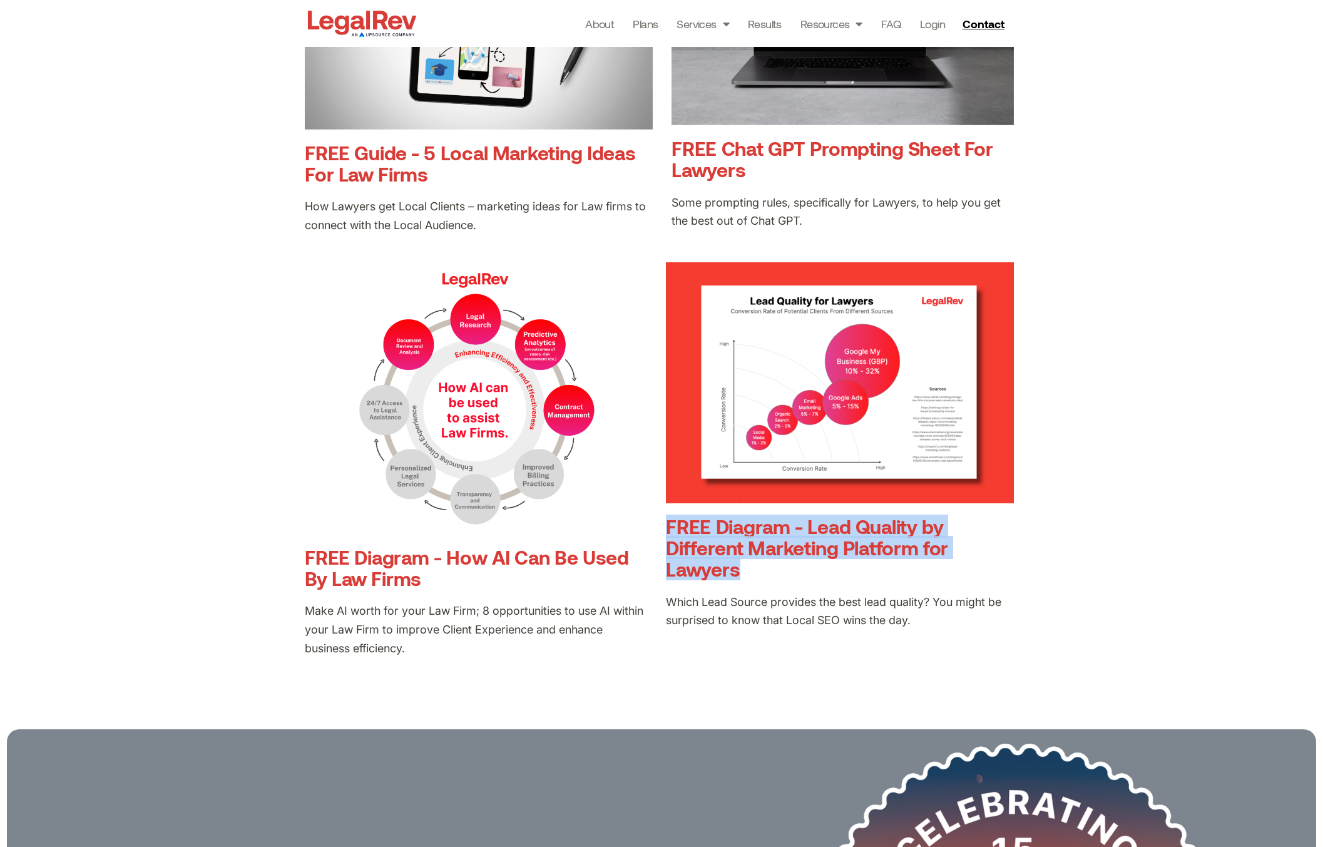
drag, startPoint x: 744, startPoint y: 575, endPoint x: 668, endPoint y: 535, distance: 86.2
click at [668, 535] on h3 "FREE Diagram - Lead Quality by Different Marketing Platform for Lawyers" at bounding box center [840, 548] width 348 height 64
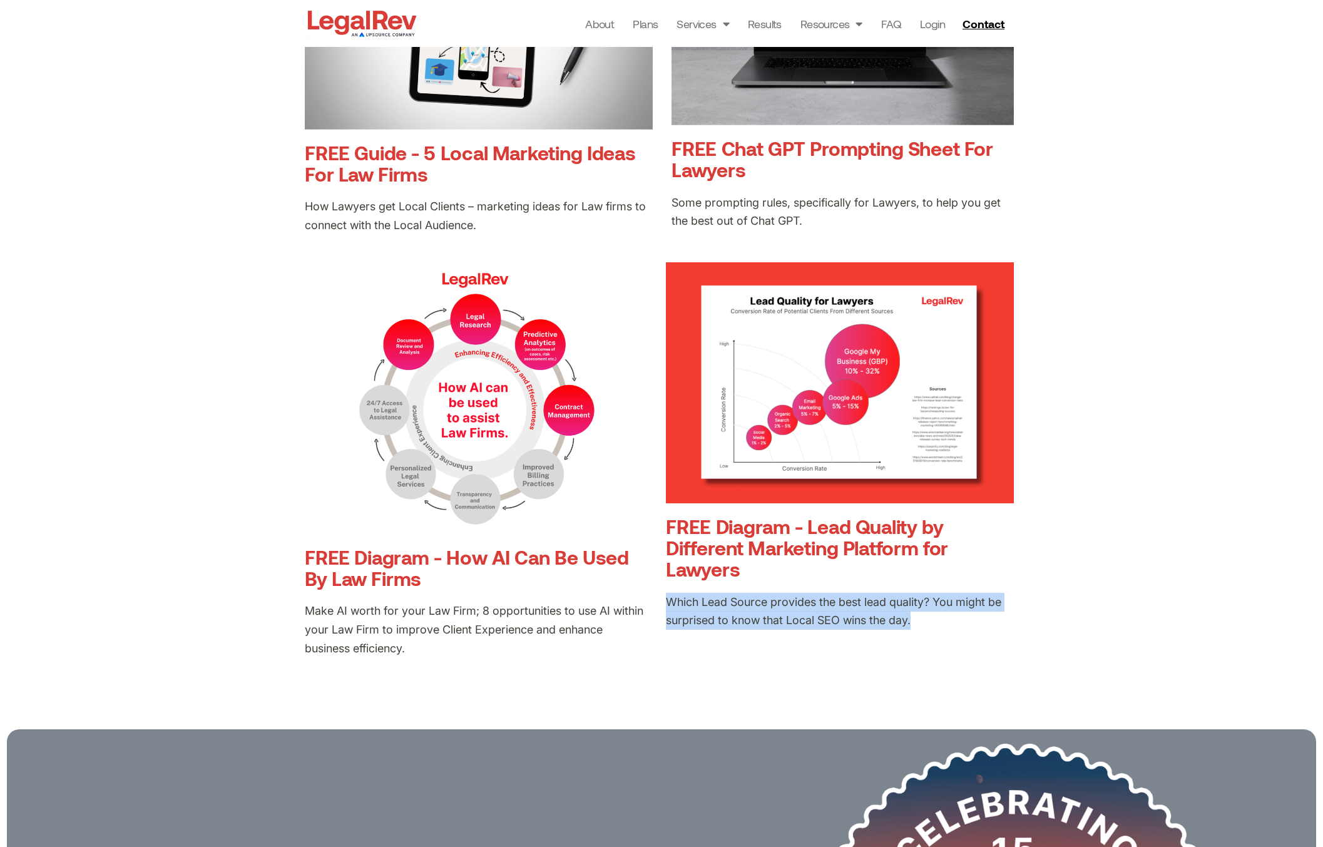
drag, startPoint x: 774, startPoint y: 615, endPoint x: 667, endPoint y: 605, distance: 106.8
click at [667, 605] on p "Which Lead Source provides the best lead quality? You might be surprised to kno…" at bounding box center [840, 612] width 348 height 38
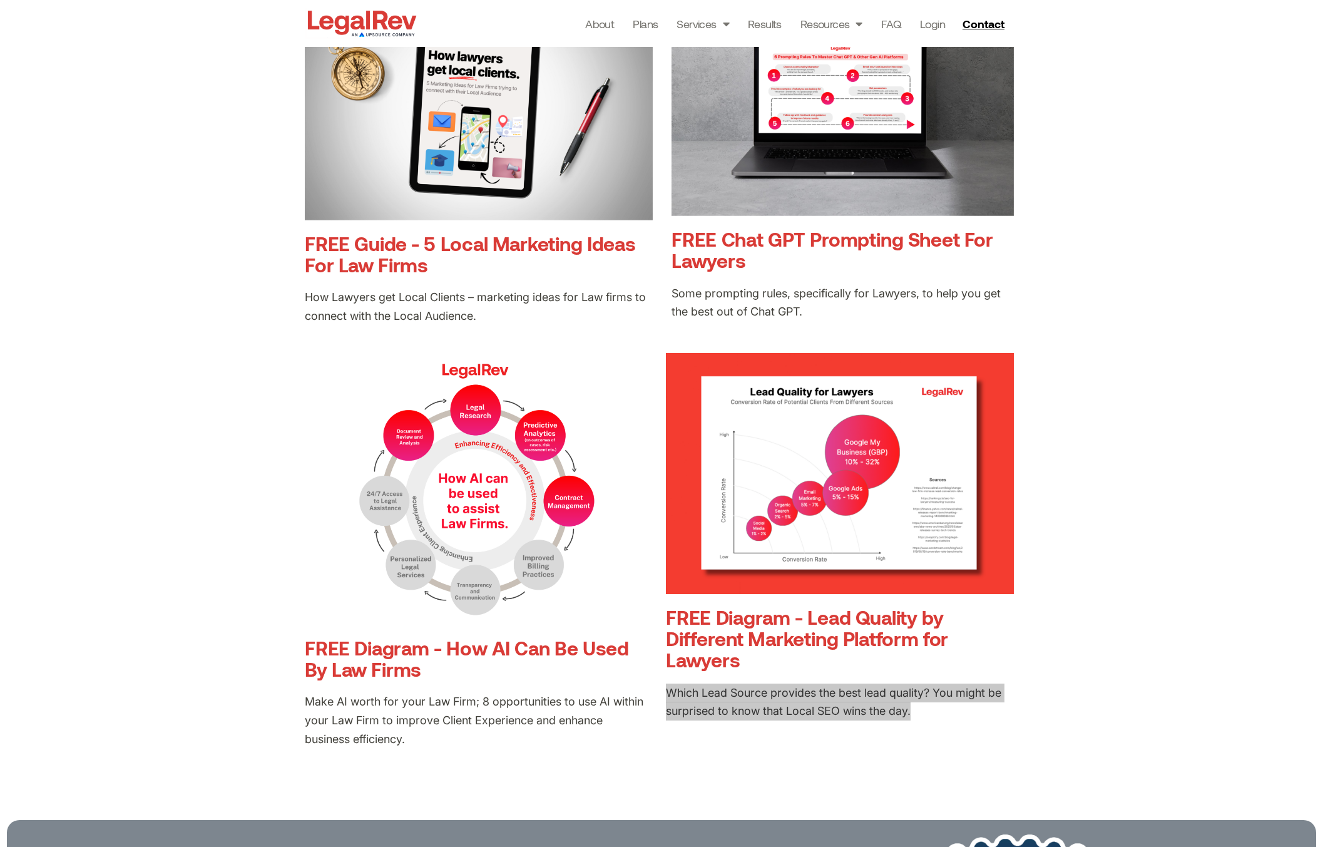
scroll to position [1282, 0]
